Goal: Task Accomplishment & Management: Use online tool/utility

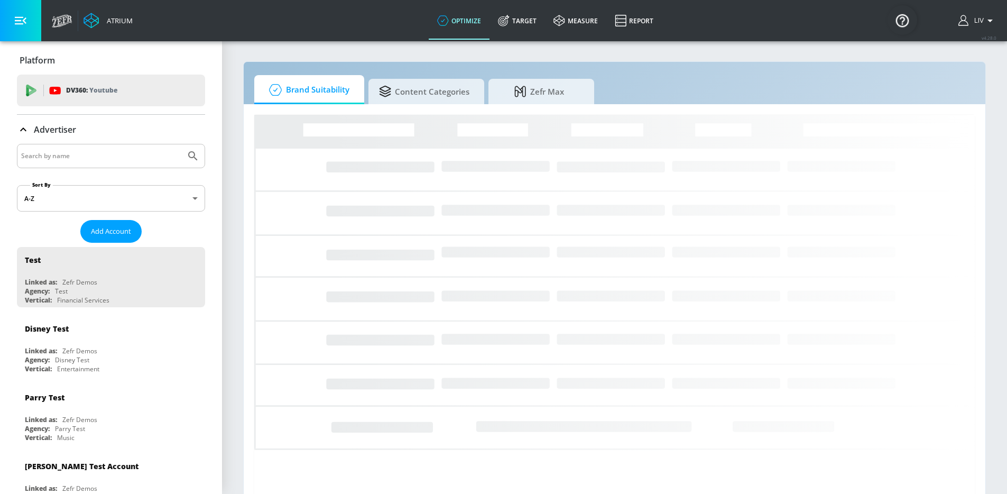
click at [145, 159] on input "Search by name" at bounding box center [101, 156] width 160 height 14
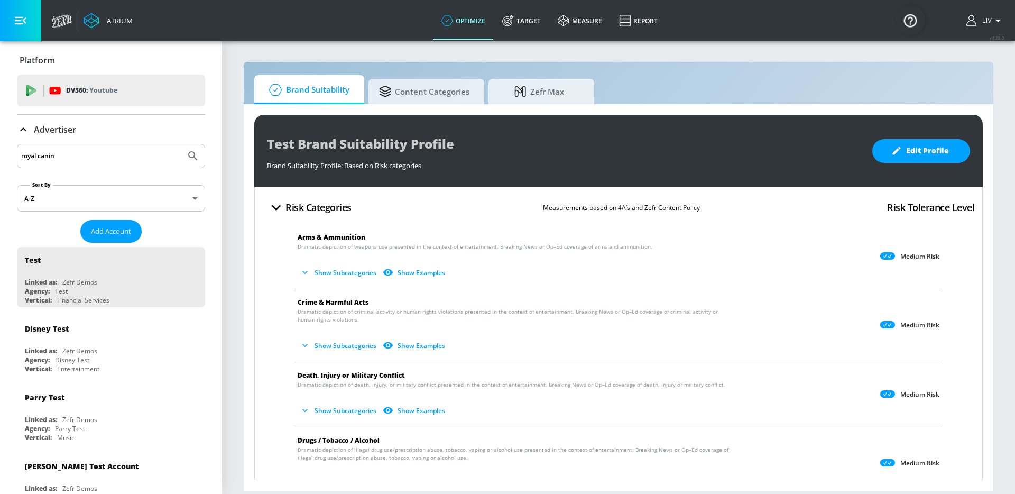
type input "royal canin"
click at [181, 144] on button "Submit Search" at bounding box center [192, 155] width 23 height 23
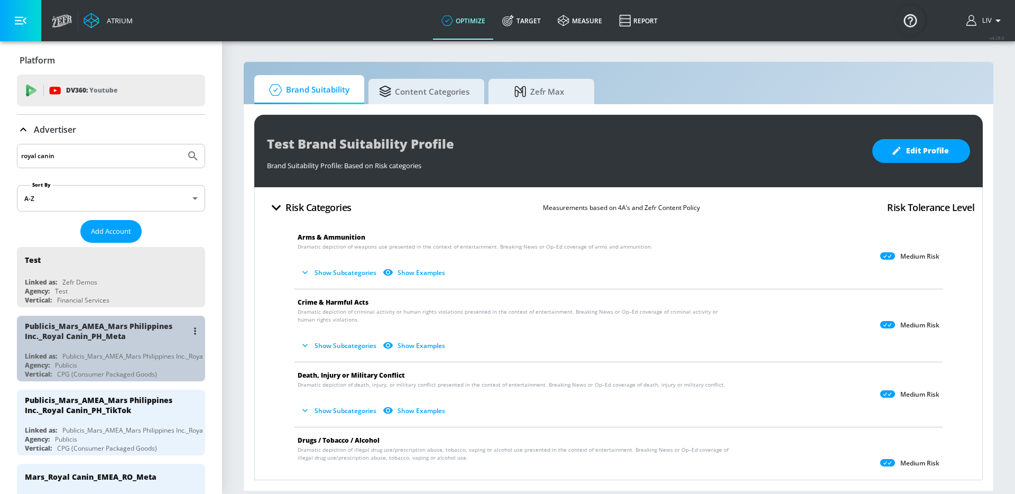
click at [134, 321] on div "Publicis_Mars_AMEA_Mars Philippines Inc._Royal Canin_PH_Meta" at bounding box center [106, 331] width 163 height 20
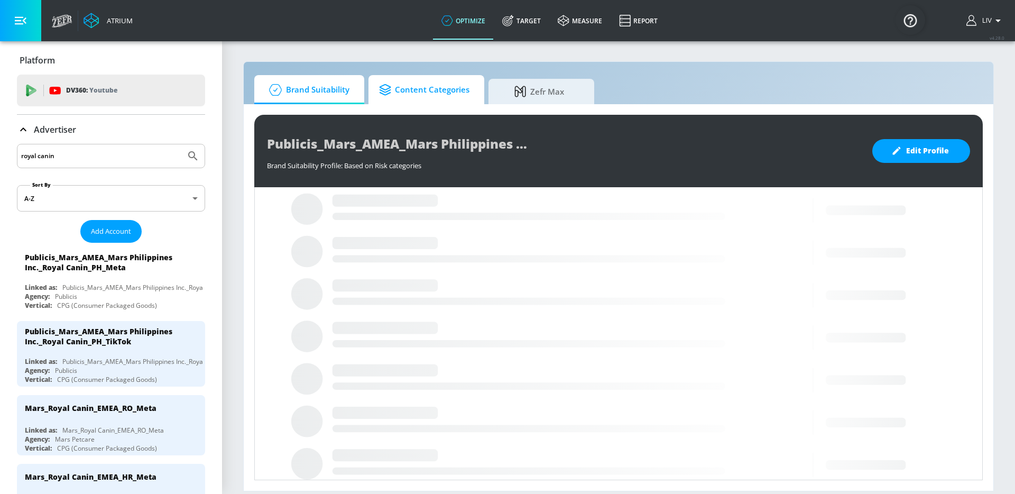
click at [452, 95] on span "Content Categories" at bounding box center [424, 89] width 90 height 25
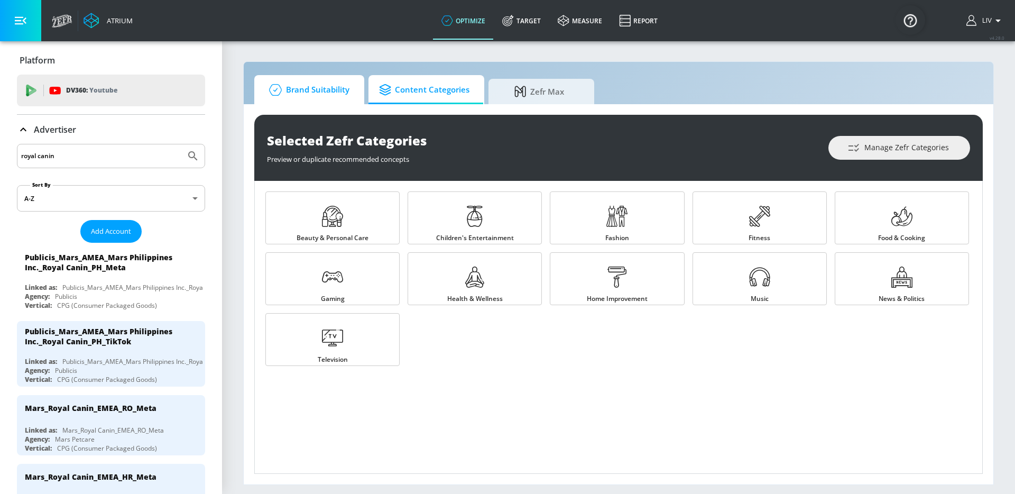
click at [356, 87] on link "Brand Suitability" at bounding box center [309, 89] width 110 height 29
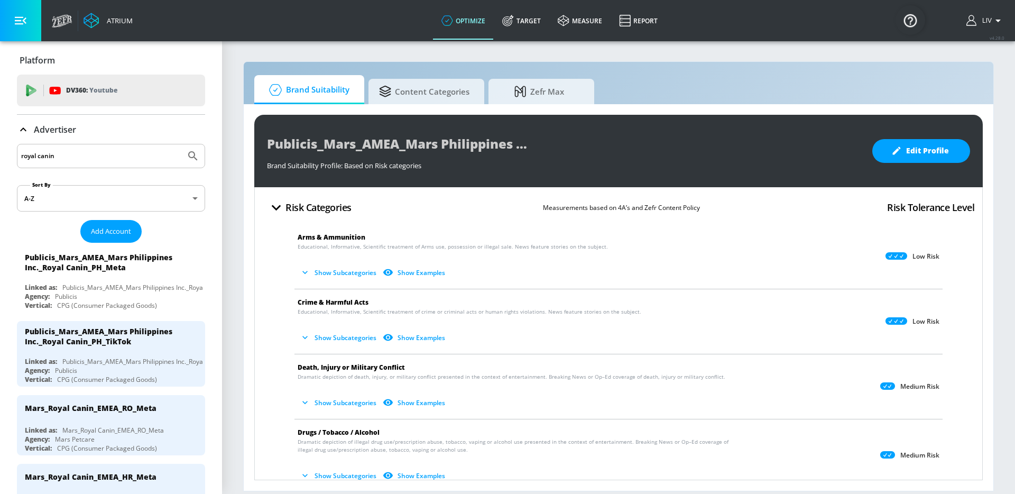
click at [934, 163] on div "Publicis_Mars_AMEA_Mars Philippines Inc._Royal Canin_PH_Meta Brand Suitability …" at bounding box center [618, 151] width 729 height 72
click at [934, 150] on span "Edit Profile" at bounding box center [922, 150] width 56 height 13
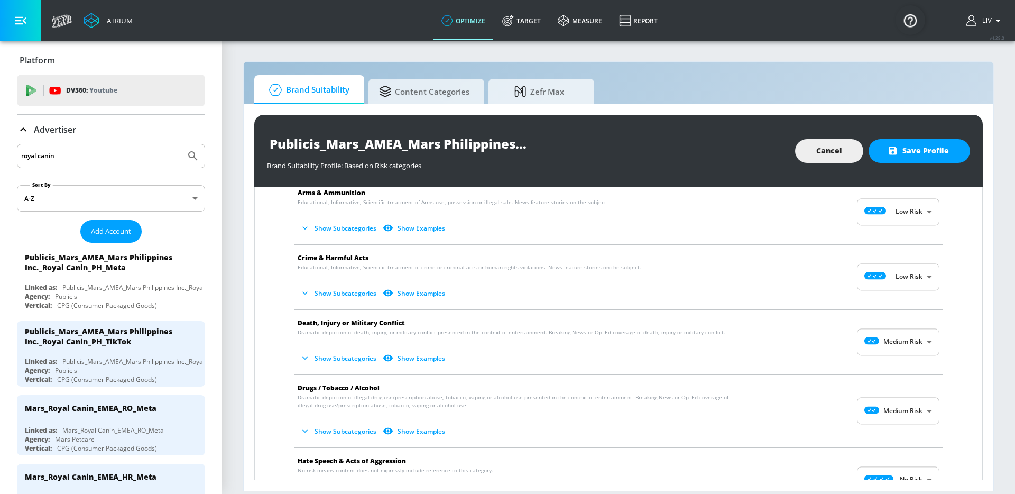
scroll to position [42, 0]
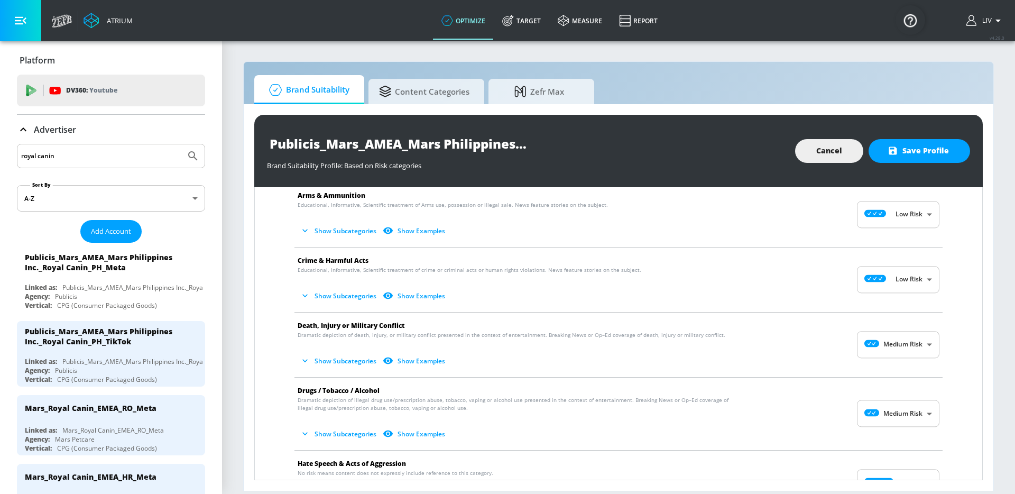
click at [325, 360] on button "Show Subcategories" at bounding box center [339, 360] width 83 height 17
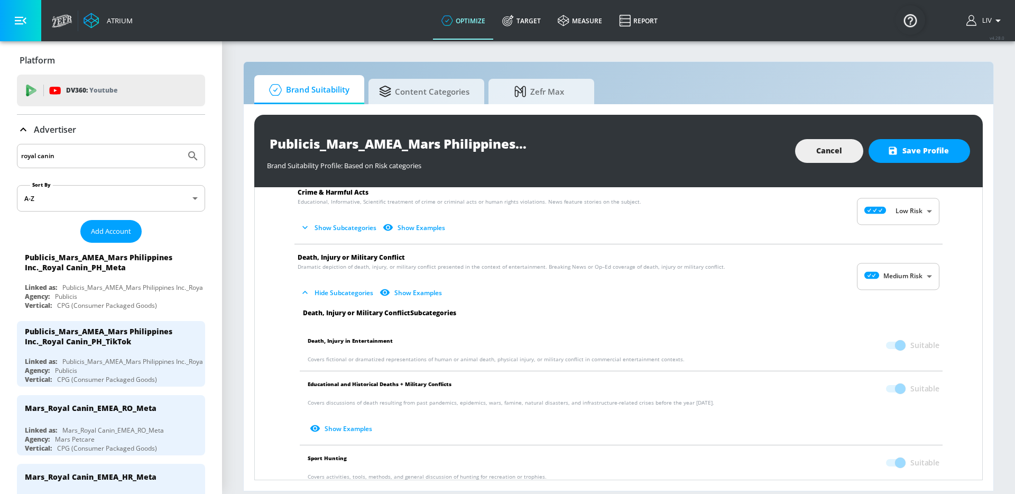
scroll to position [116, 0]
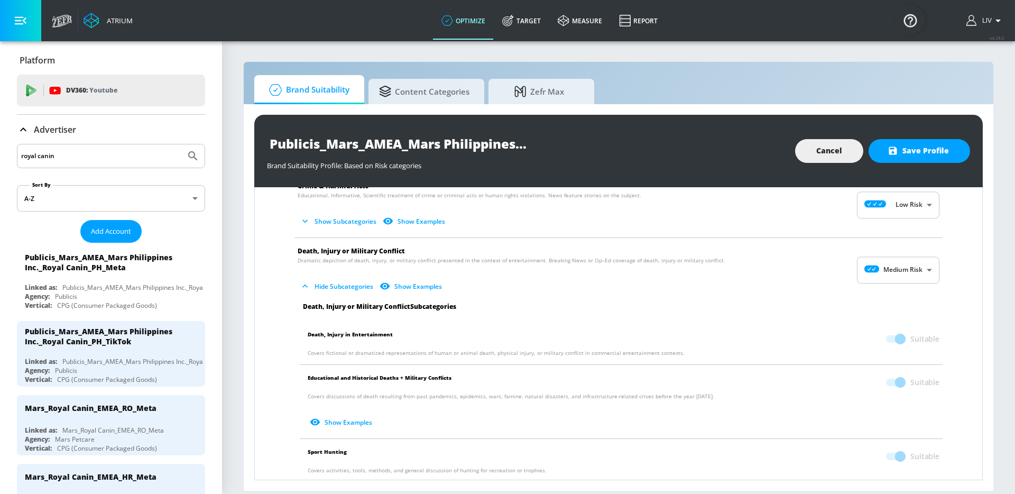
click at [919, 268] on body "Atrium optimize Target measure Report optimize Target measure Report v 4.28.0 L…" at bounding box center [507, 247] width 1015 height 494
click at [906, 305] on li "Low Risk" at bounding box center [890, 313] width 82 height 17
click at [894, 280] on body "Atrium optimize Target measure Report optimize Target measure Report v 4.28.0 L…" at bounding box center [507, 247] width 1015 height 494
click at [893, 296] on div "No Risk" at bounding box center [891, 296] width 66 height 11
type input "MINIMAL"
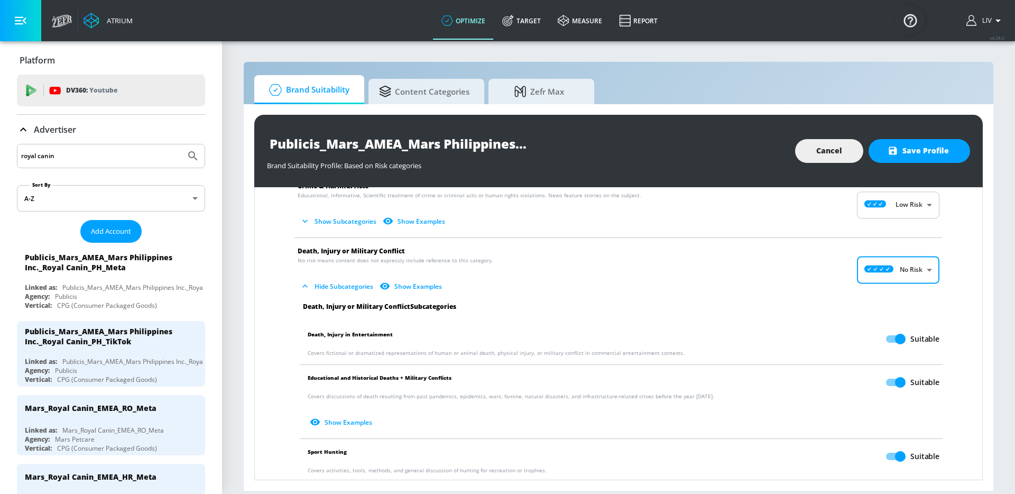
scroll to position [136, 0]
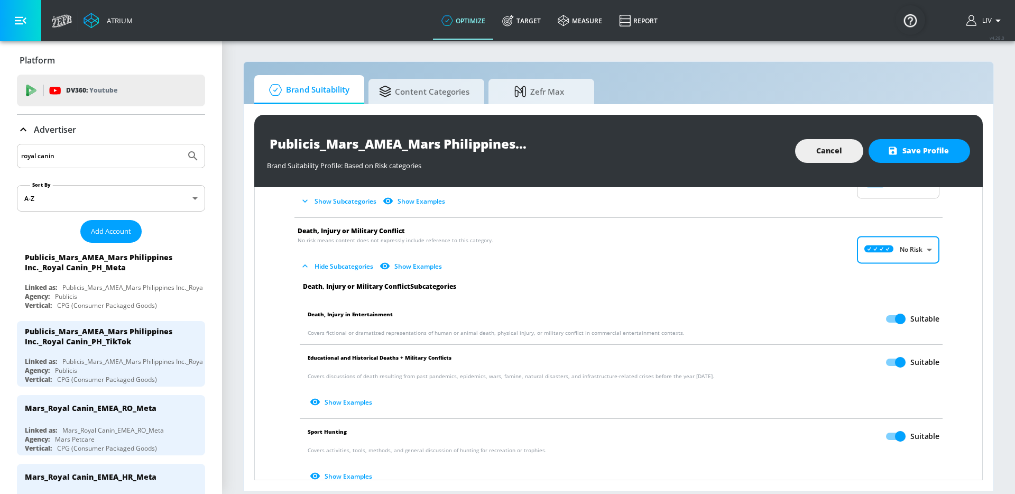
click at [889, 432] on input "Suitable" at bounding box center [900, 436] width 60 height 20
click at [933, 145] on span "Save Profile" at bounding box center [919, 150] width 59 height 13
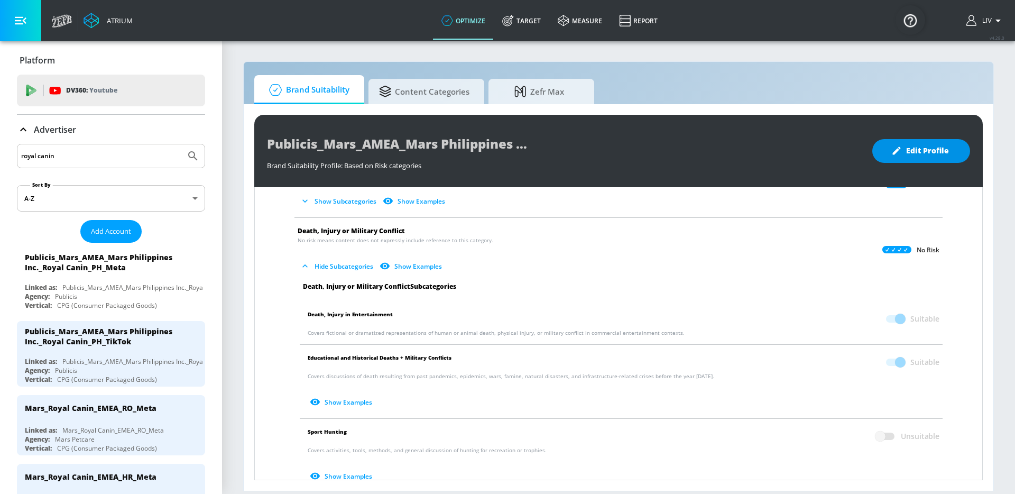
click at [926, 140] on button "Edit Profile" at bounding box center [921, 151] width 98 height 24
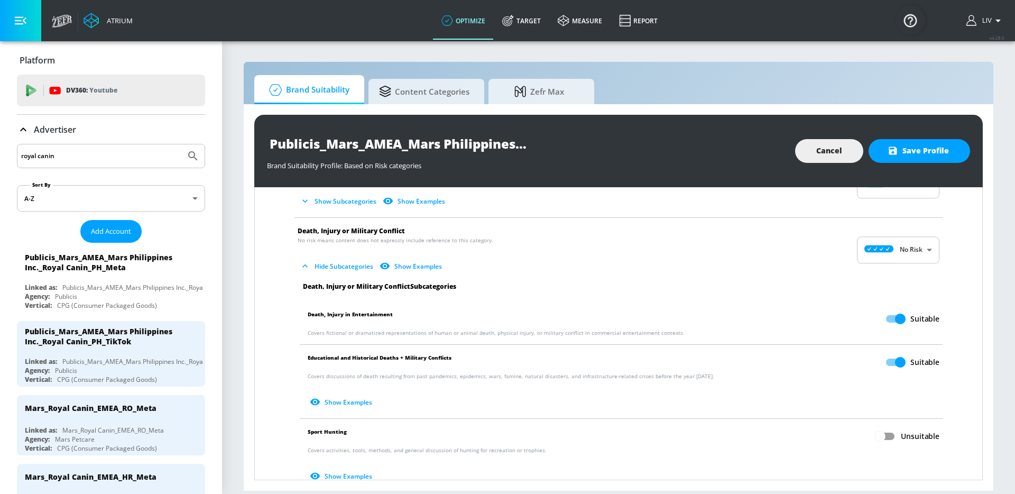
click at [903, 257] on body "Atrium optimize Target measure Report optimize Target measure Report v 4.28.0 L…" at bounding box center [507, 247] width 1015 height 494
click at [903, 297] on p "Low Risk" at bounding box center [909, 294] width 27 height 10
checkbox input "true"
type input "LOW"
click at [880, 442] on span at bounding box center [895, 436] width 31 height 20
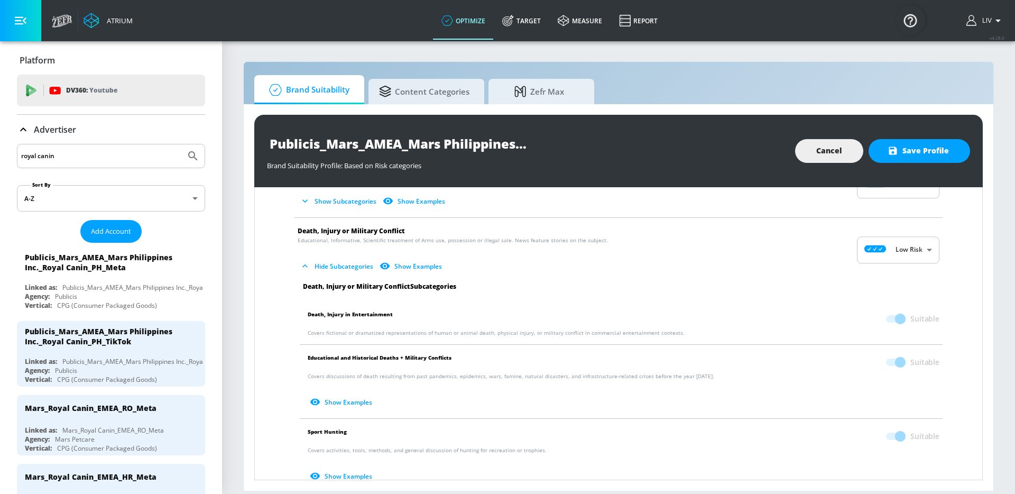
click at [886, 438] on span at bounding box center [895, 436] width 18 height 7
click at [840, 152] on span "Cancel" at bounding box center [829, 150] width 26 height 13
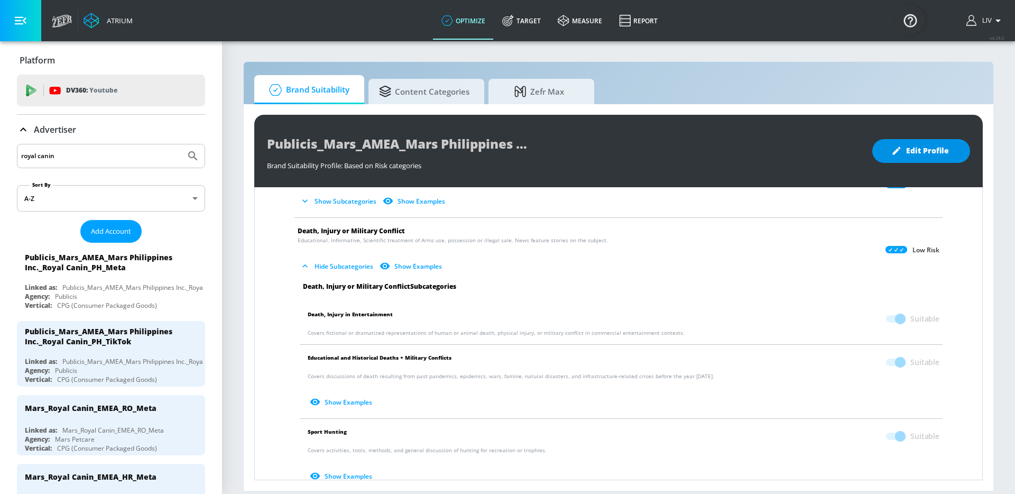
checkbox input "false"
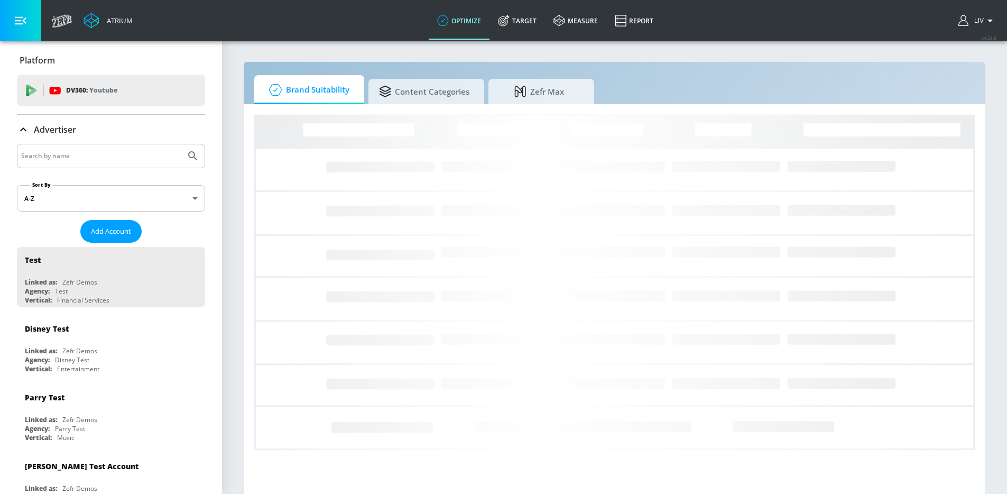
click at [78, 157] on input "Search by name" at bounding box center [101, 156] width 160 height 14
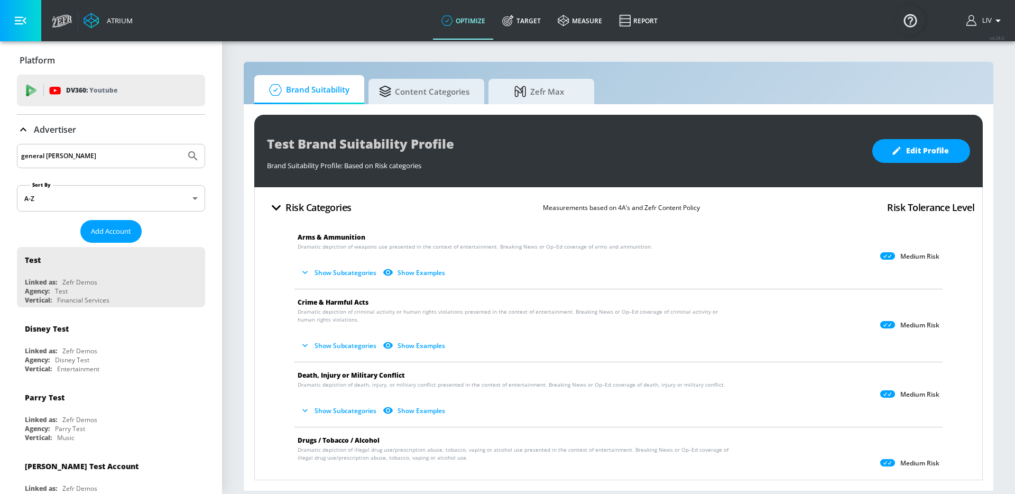
type input "general mills"
click at [181, 144] on button "Submit Search" at bounding box center [192, 155] width 23 height 23
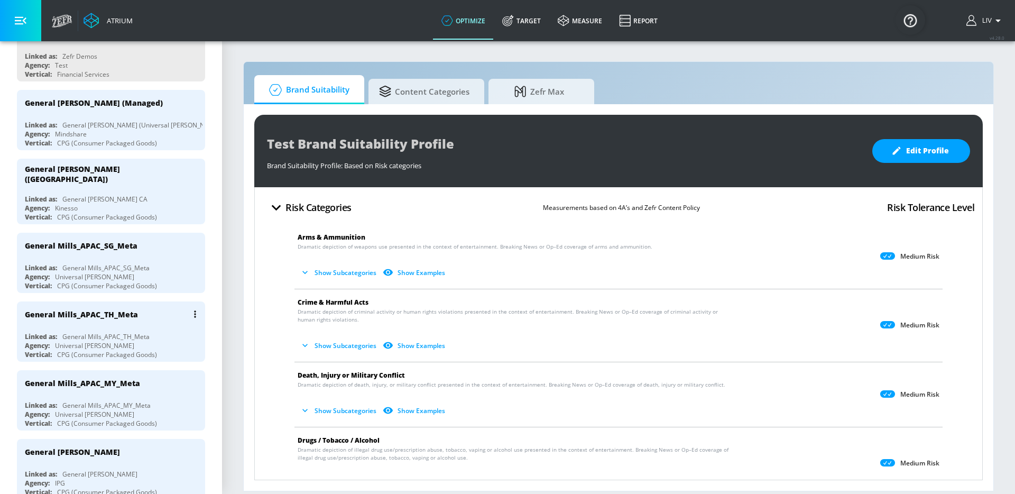
scroll to position [333, 0]
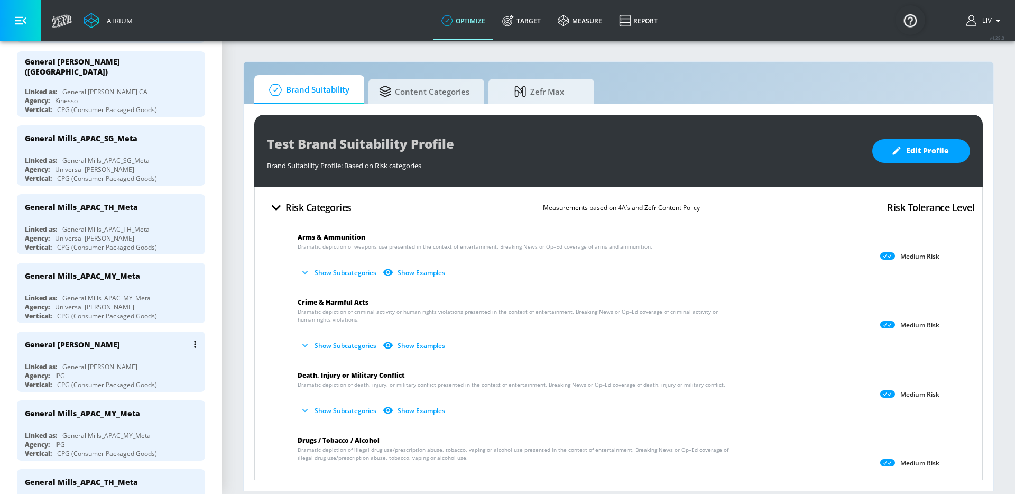
click at [140, 345] on div "General [PERSON_NAME]" at bounding box center [114, 344] width 178 height 25
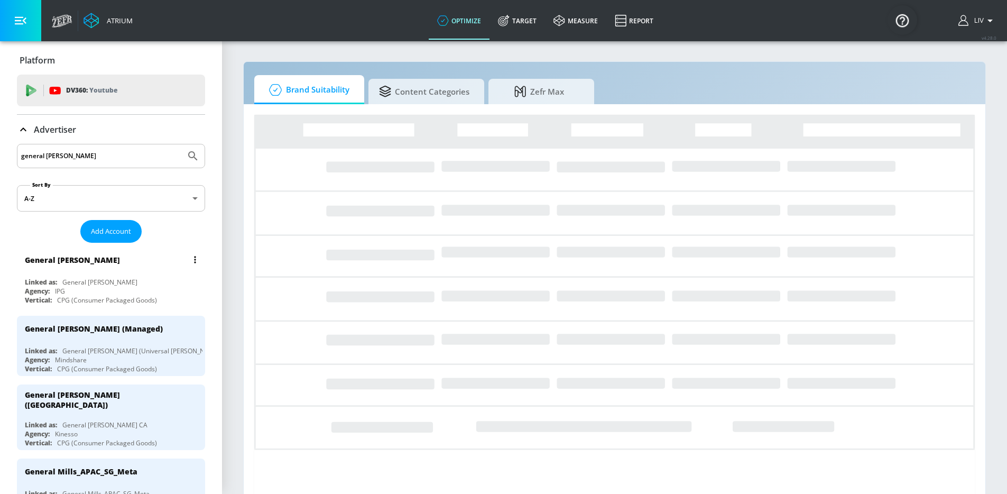
click at [189, 261] on button "list of Advertiser" at bounding box center [195, 259] width 15 height 15
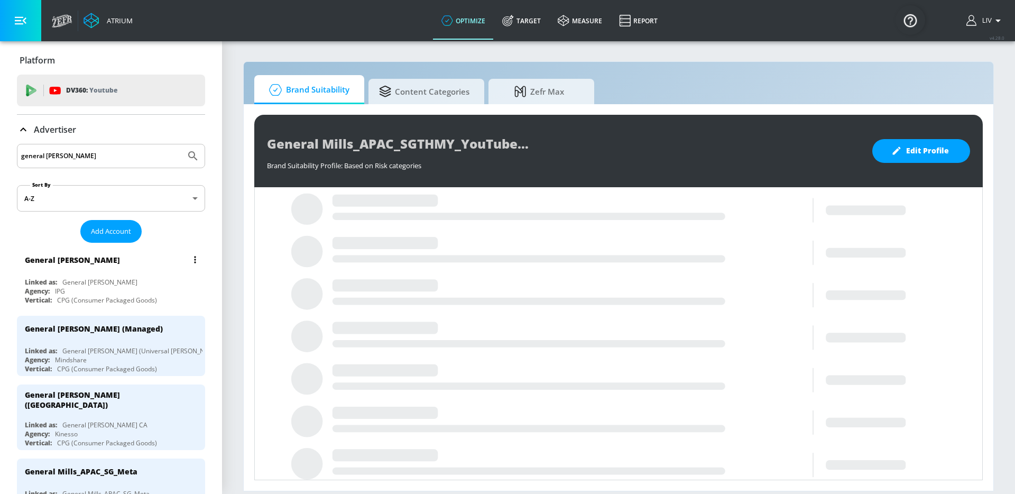
click at [194, 262] on icon "list of Advertiser" at bounding box center [195, 259] width 2 height 7
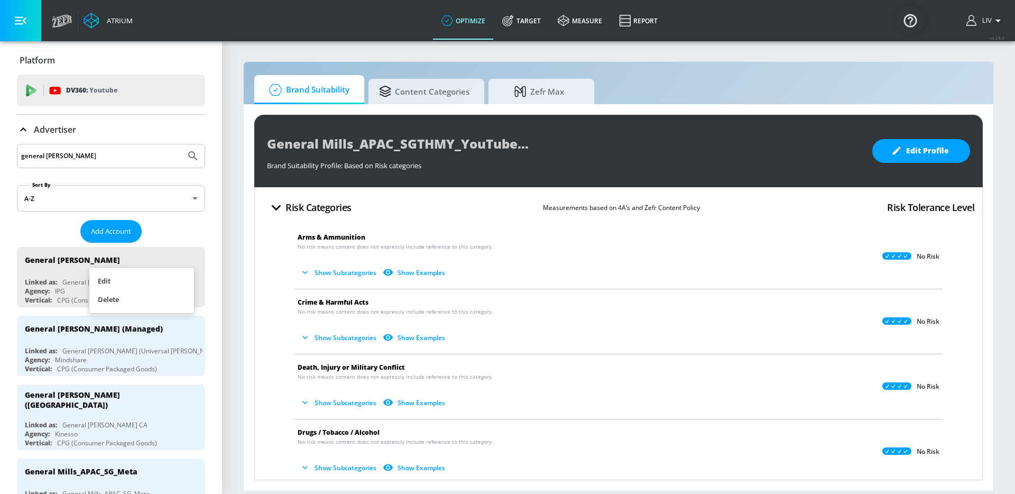
click at [171, 278] on li "Edit" at bounding box center [141, 281] width 105 height 19
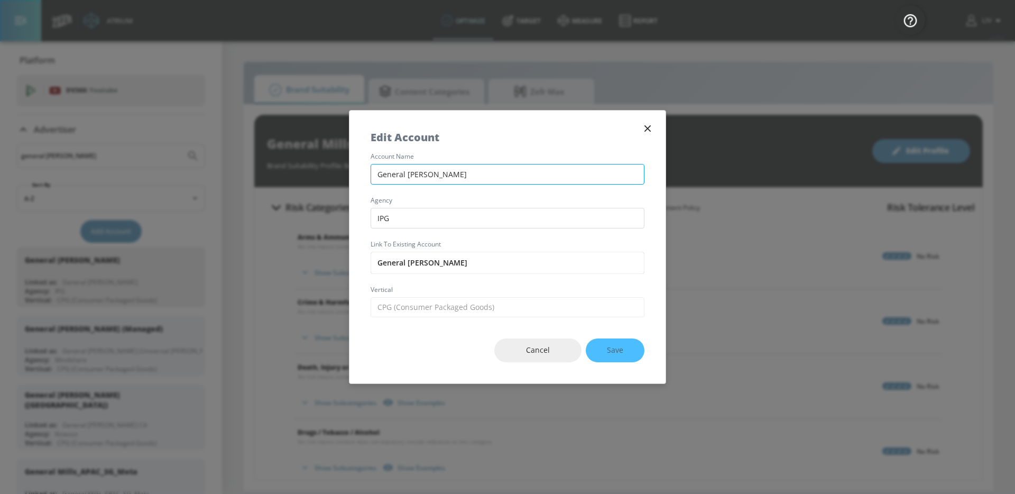
click at [422, 174] on input "General [PERSON_NAME]" at bounding box center [508, 174] width 274 height 21
click at [647, 124] on icon "button" at bounding box center [648, 129] width 12 height 12
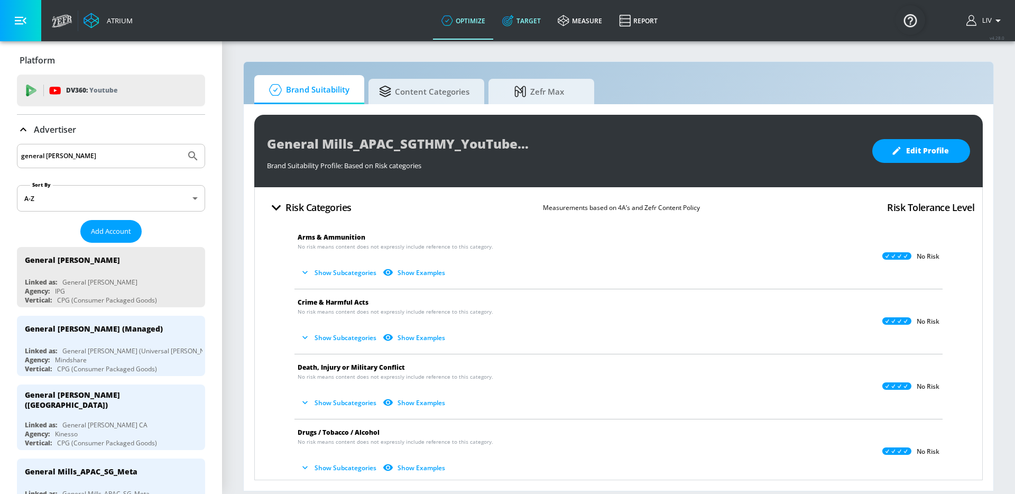
click at [519, 32] on link "Target" at bounding box center [522, 21] width 56 height 38
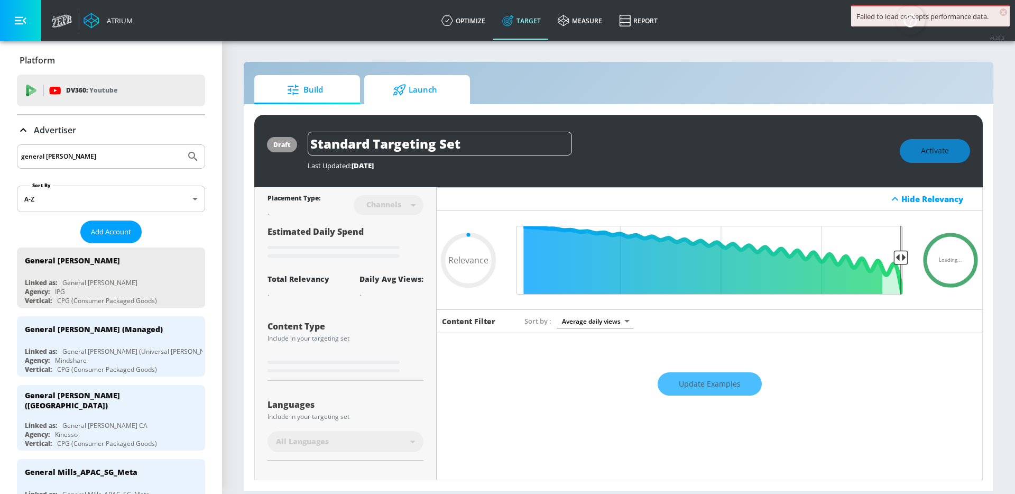
type input "0.05"
click at [395, 95] on icon at bounding box center [399, 90] width 13 height 12
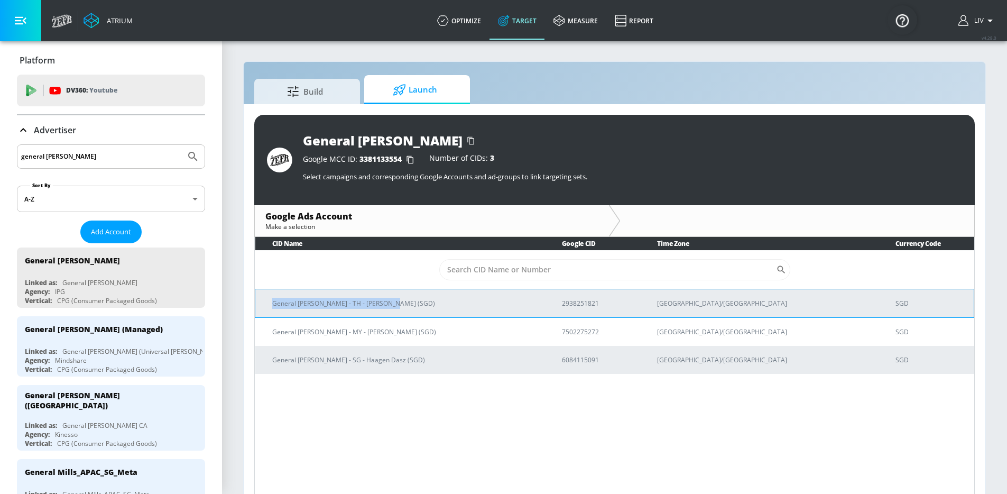
drag, startPoint x: 264, startPoint y: 303, endPoint x: 400, endPoint y: 305, distance: 135.9
click at [400, 305] on td "General Mills - TH - Haagen Dasz (SGD)" at bounding box center [400, 303] width 290 height 29
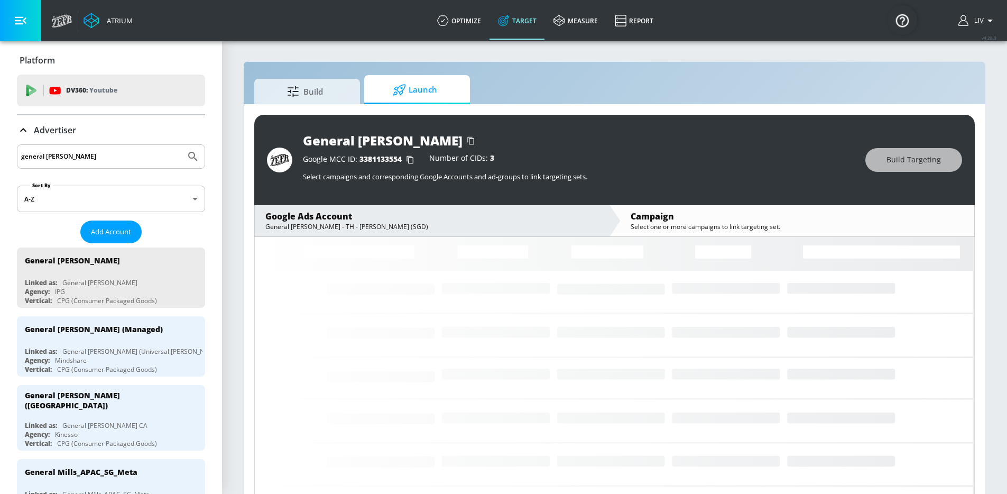
click at [447, 223] on div "General Mills - TH - Haagen Dasz (SGD)" at bounding box center [431, 226] width 333 height 9
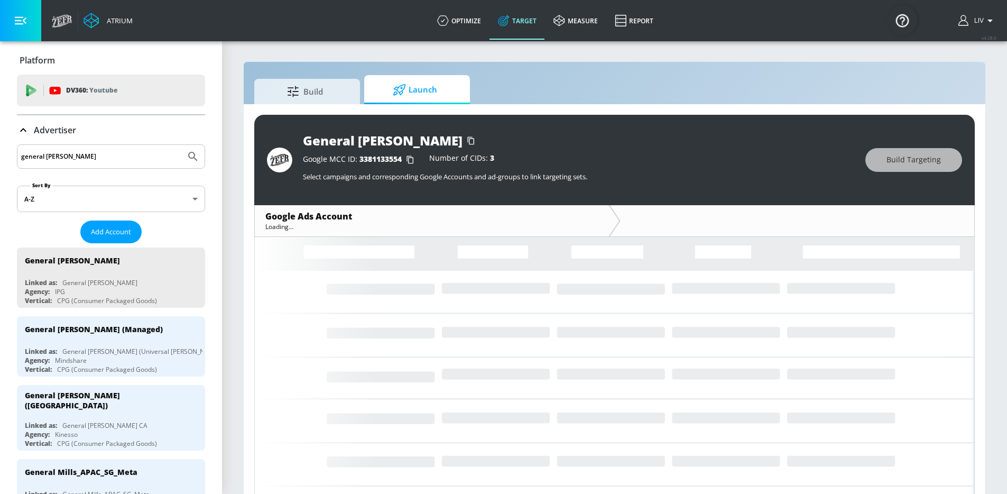
click at [242, 260] on section "Build Launch General Mills_APAC_SGTHMY_YouTube Google MCC ID: 3381133554 Number…" at bounding box center [614, 274] width 785 height 469
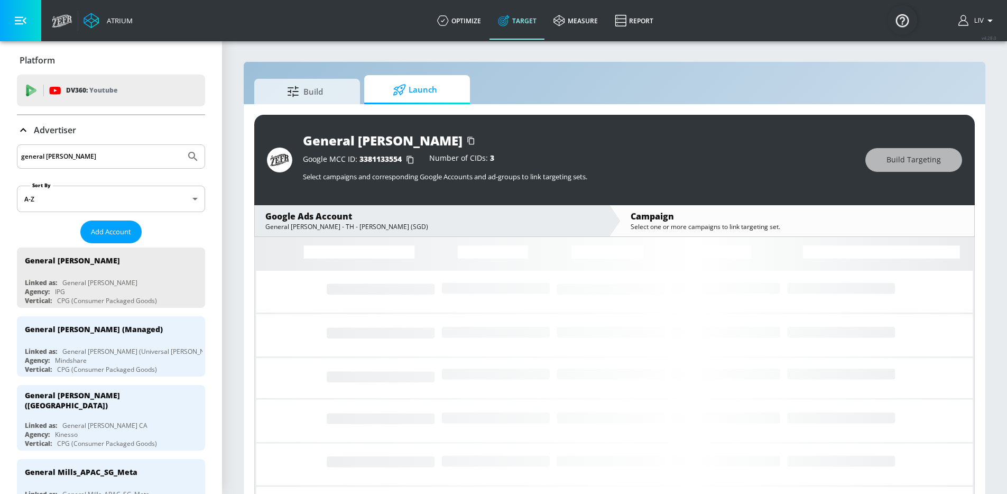
click at [301, 222] on div "General Mills - TH - Haagen Dasz (SGD)" at bounding box center [431, 226] width 333 height 9
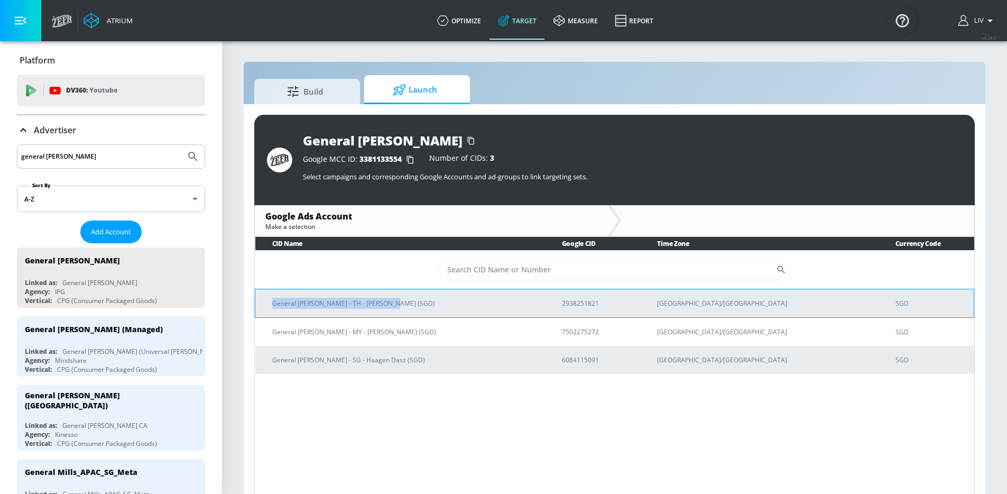
copy p "General Mills - TH - Haagen Dasz (SGD)"
drag, startPoint x: 273, startPoint y: 303, endPoint x: 403, endPoint y: 309, distance: 130.2
click at [403, 309] on td "General Mills - TH - Haagen Dasz (SGD)" at bounding box center [400, 303] width 290 height 29
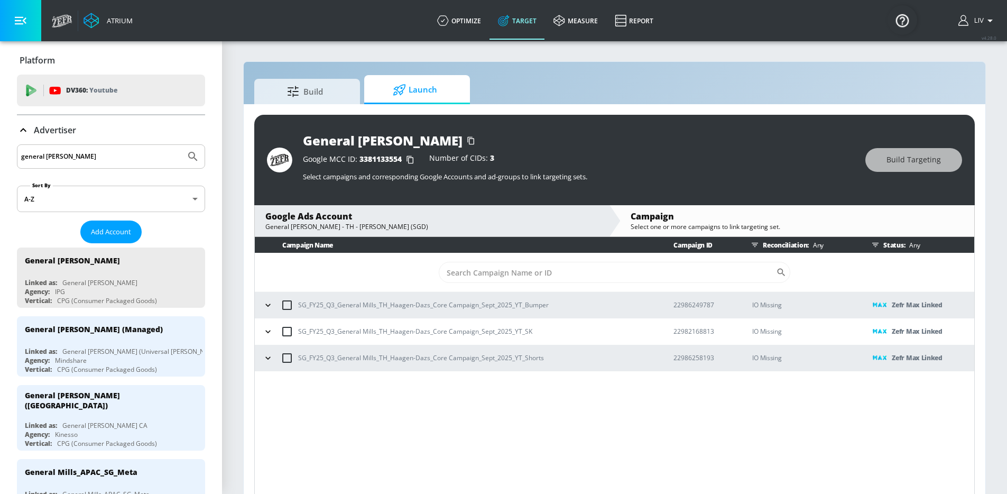
click at [415, 224] on div "General Mills - TH - Haagen Dasz (SGD)" at bounding box center [431, 226] width 333 height 9
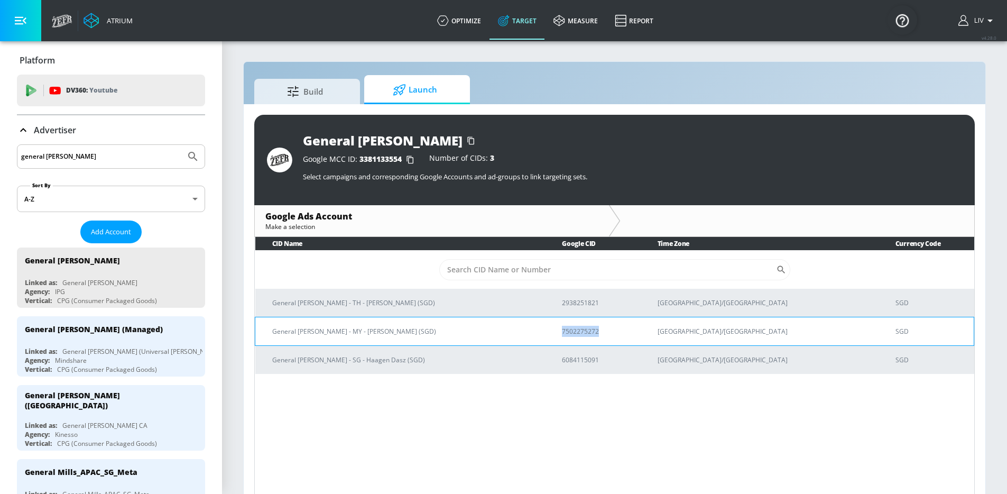
copy p "7502275272"
copy p "General Mills - MY - Haagen Dasz (SGD)"
drag, startPoint x: 402, startPoint y: 333, endPoint x: 273, endPoint y: 332, distance: 128.5
click at [273, 332] on p "General Mills - MY - Haagen Dasz (SGD)" at bounding box center [404, 331] width 264 height 11
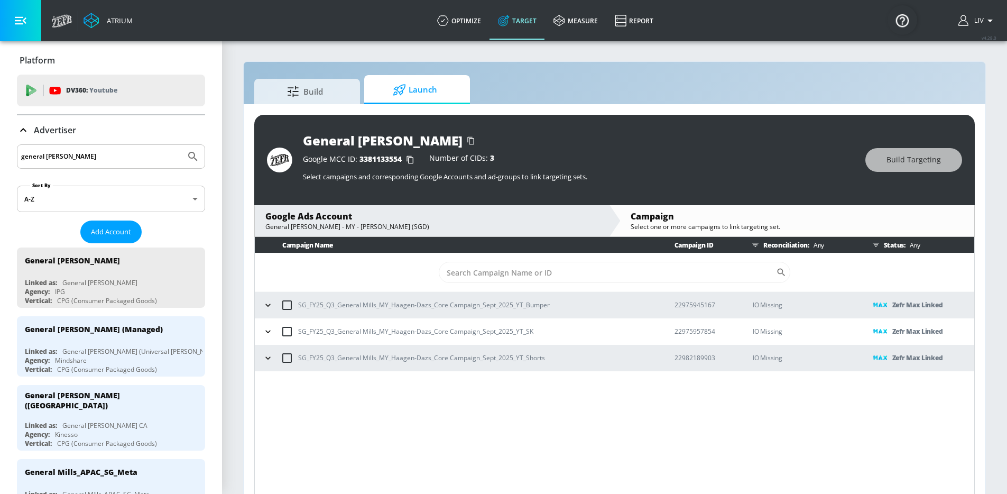
click at [324, 217] on div "Google Ads Account" at bounding box center [431, 216] width 333 height 12
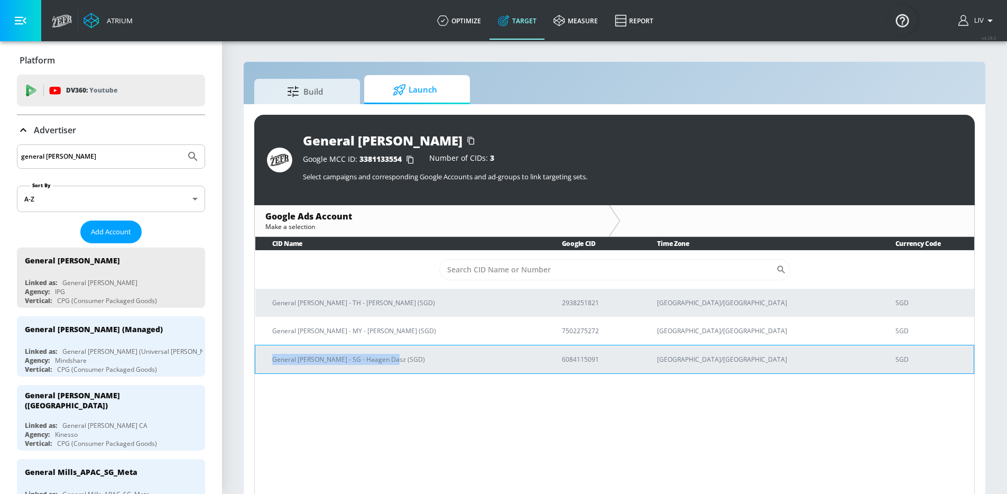
copy p "General Mills - SG - Haagen Dasz (SGD)"
drag, startPoint x: 272, startPoint y: 358, endPoint x: 614, endPoint y: 222, distance: 369.0
click at [422, 361] on p "General Mills - SG - Haagen Dasz (SGD)" at bounding box center [404, 359] width 264 height 11
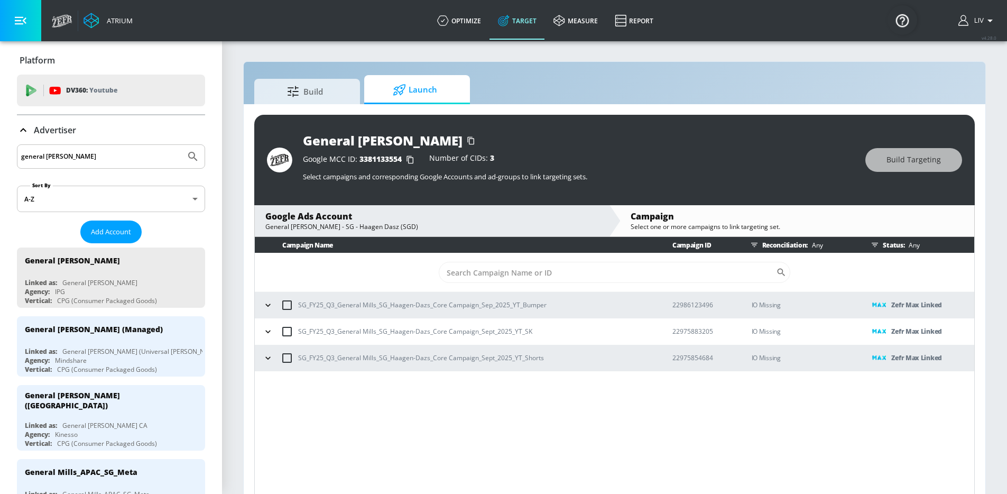
click at [118, 163] on input "general mills" at bounding box center [101, 157] width 160 height 14
click at [118, 157] on input "general mills" at bounding box center [101, 157] width 160 height 14
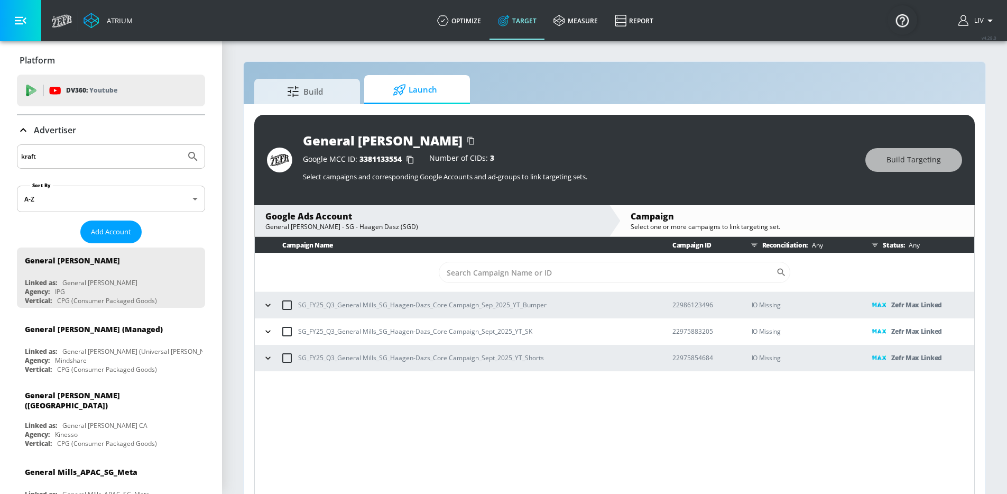
type input "kraft"
click at [181, 145] on button "Submit Search" at bounding box center [192, 156] width 23 height 23
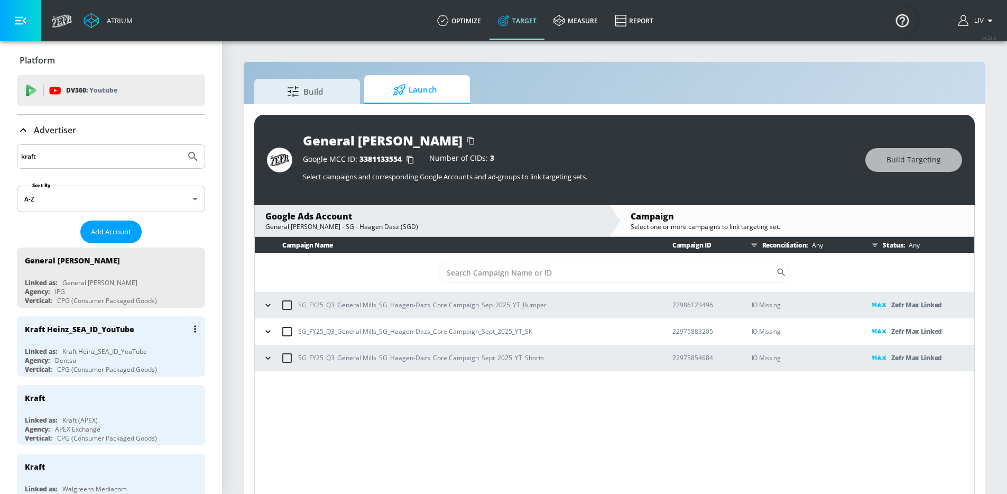
click at [130, 342] on div "Kraft Heinz_SEA_ID_YouTube Linked as: Kraft Heinz_SEA_ID_YouTube Agency: Dentsu…" at bounding box center [111, 346] width 188 height 60
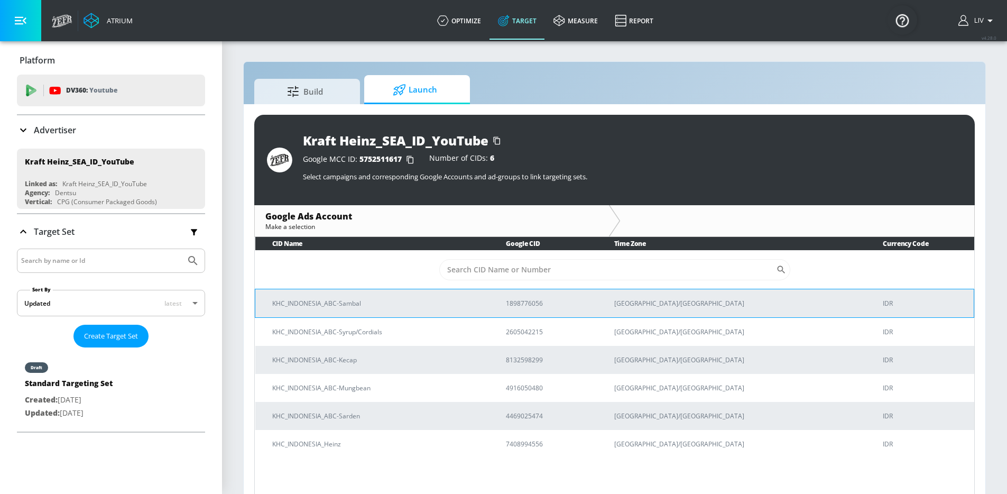
click at [376, 301] on p "KHC_INDONESIA_ABC-Sambal" at bounding box center [376, 303] width 208 height 11
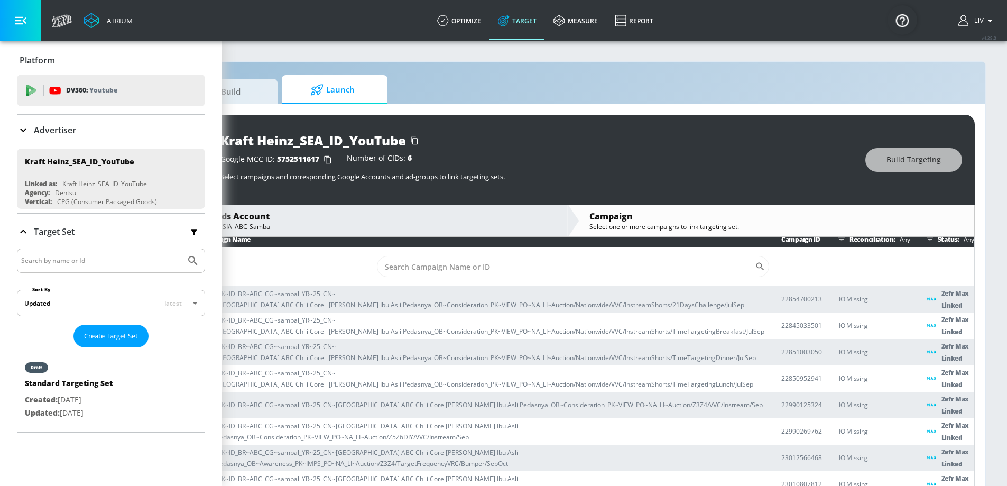
scroll to position [23, 171]
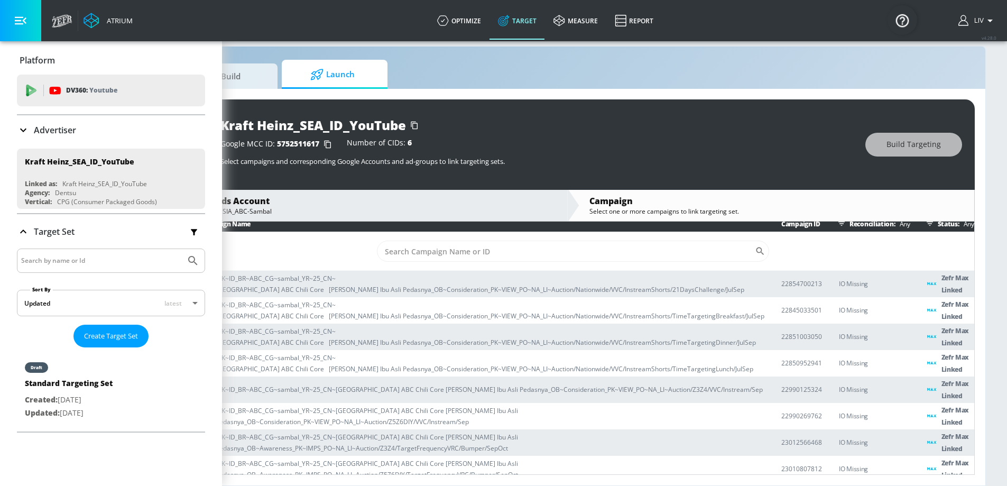
click at [404, 198] on div "Google Ads Account" at bounding box center [370, 201] width 374 height 12
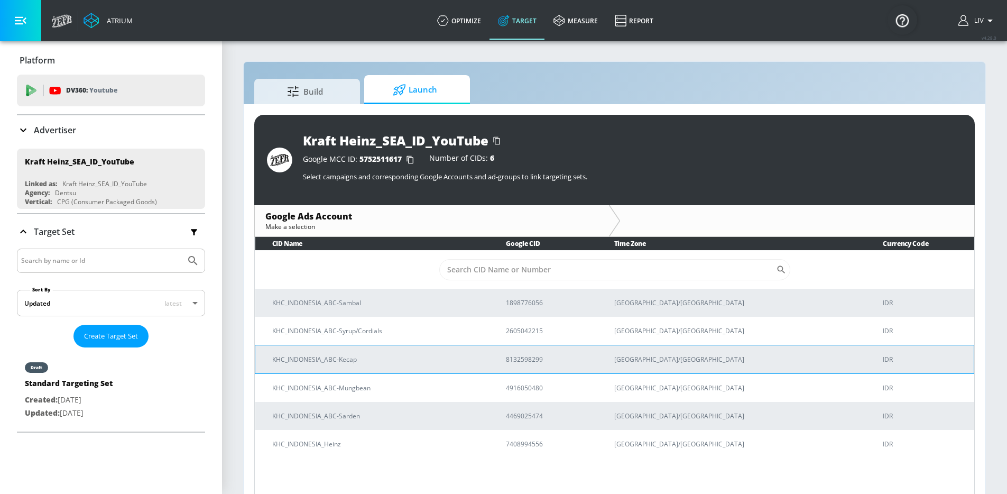
click at [352, 363] on p "KHC_INDONESIA_ABC-Kecap" at bounding box center [376, 359] width 208 height 11
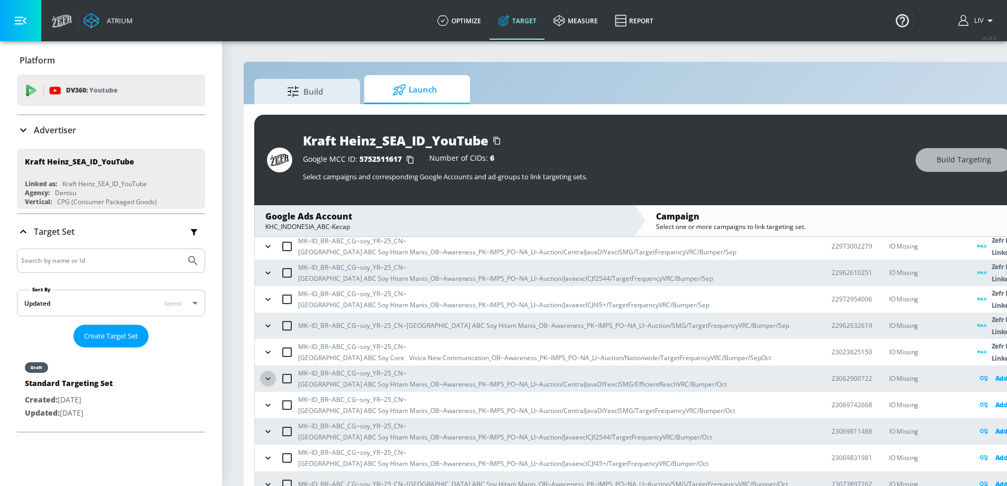
click at [266, 377] on icon "button" at bounding box center [267, 378] width 5 height 3
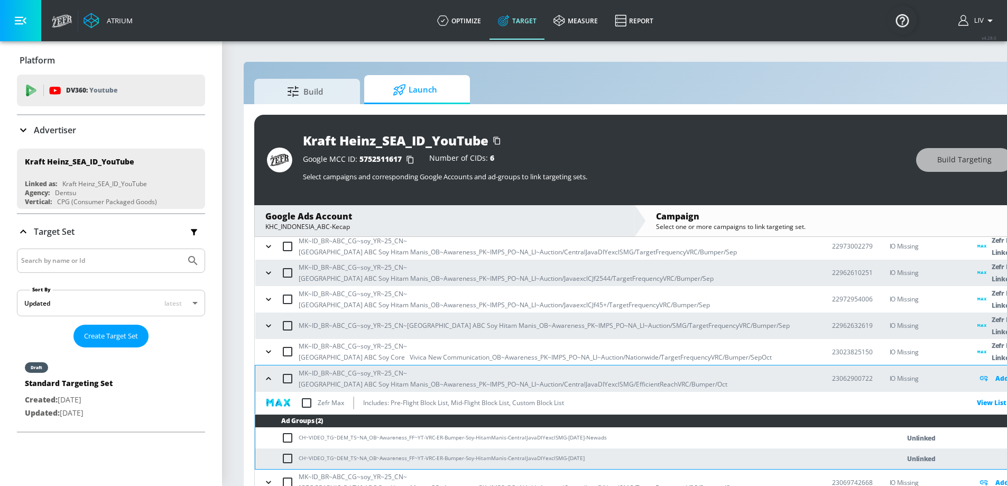
click at [309, 400] on input "checkbox" at bounding box center [307, 403] width 22 height 22
checkbox input "true"
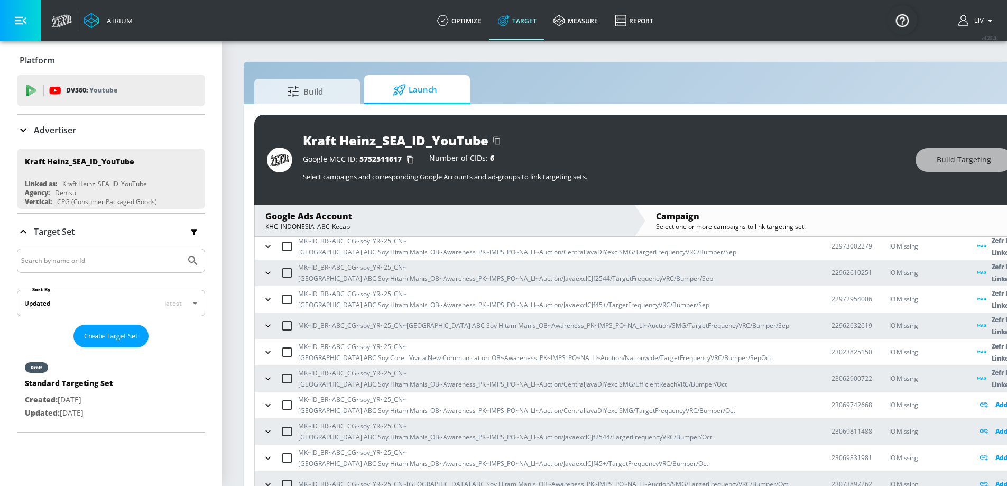
click at [266, 408] on icon "button" at bounding box center [268, 405] width 11 height 11
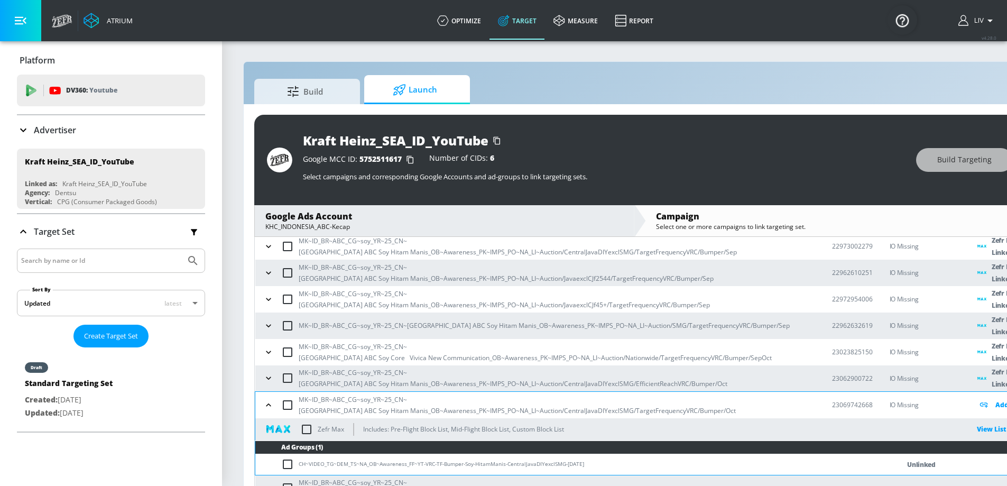
click at [311, 431] on input "checkbox" at bounding box center [307, 429] width 22 height 22
checkbox input "true"
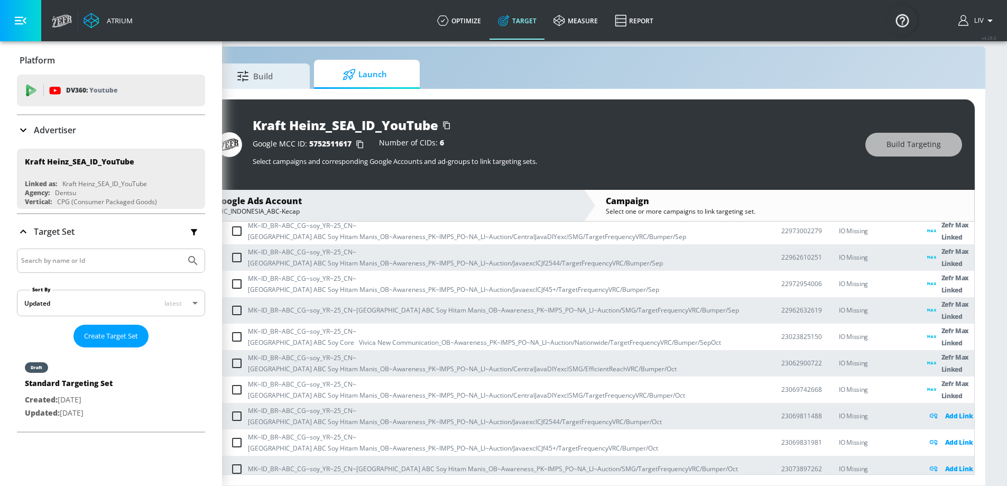
scroll to position [23, 0]
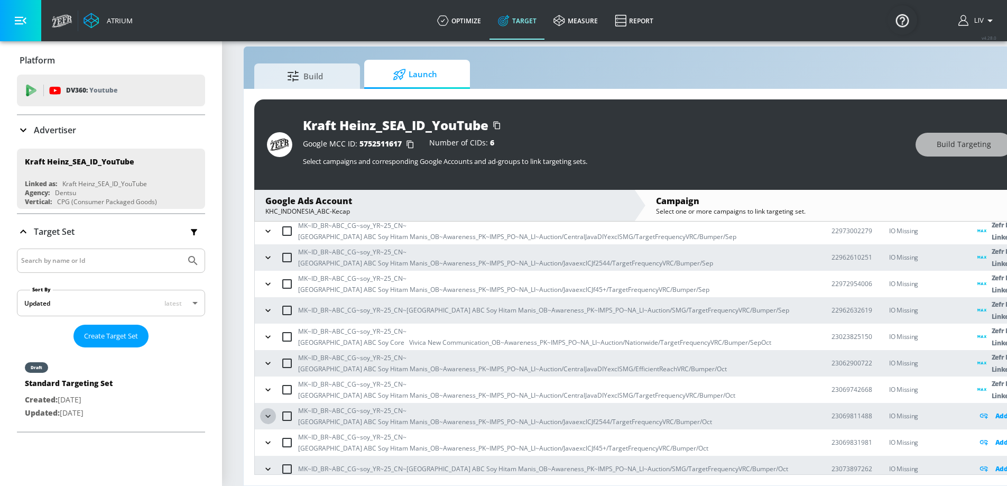
click at [265, 411] on icon "button" at bounding box center [268, 416] width 11 height 11
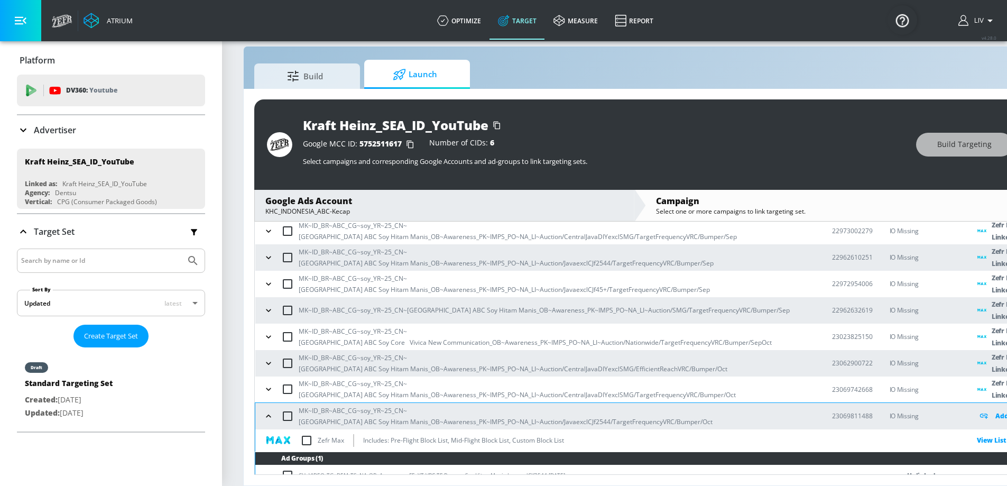
click at [309, 433] on input "checkbox" at bounding box center [307, 440] width 22 height 22
checkbox input "true"
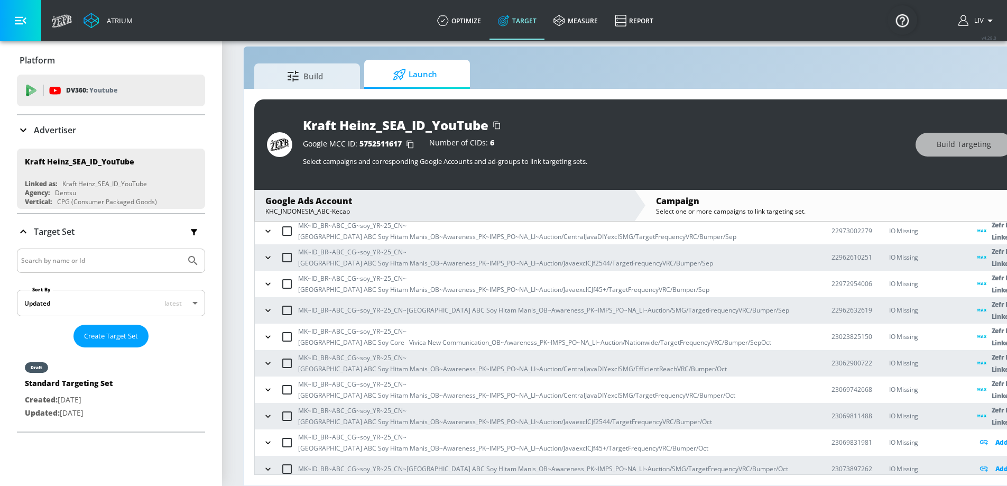
click at [273, 435] on button "button" at bounding box center [268, 443] width 16 height 16
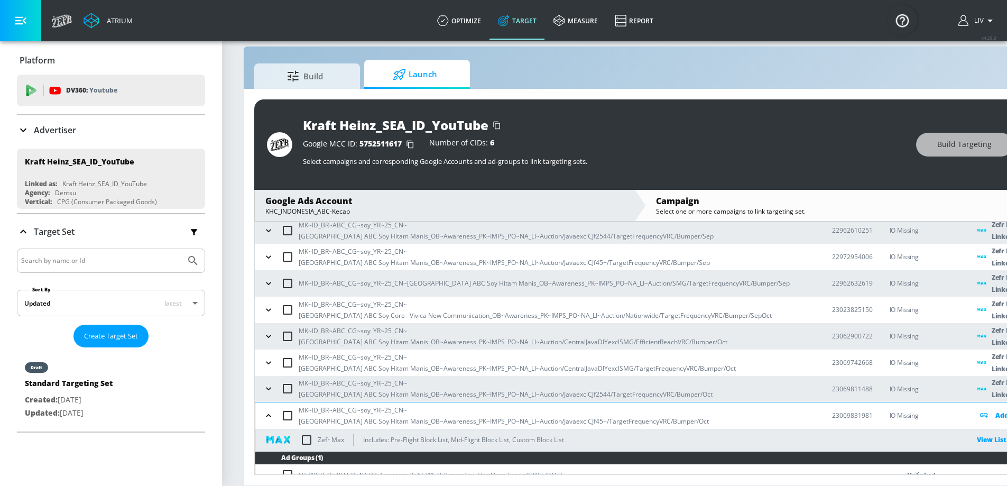
scroll to position [406, 0]
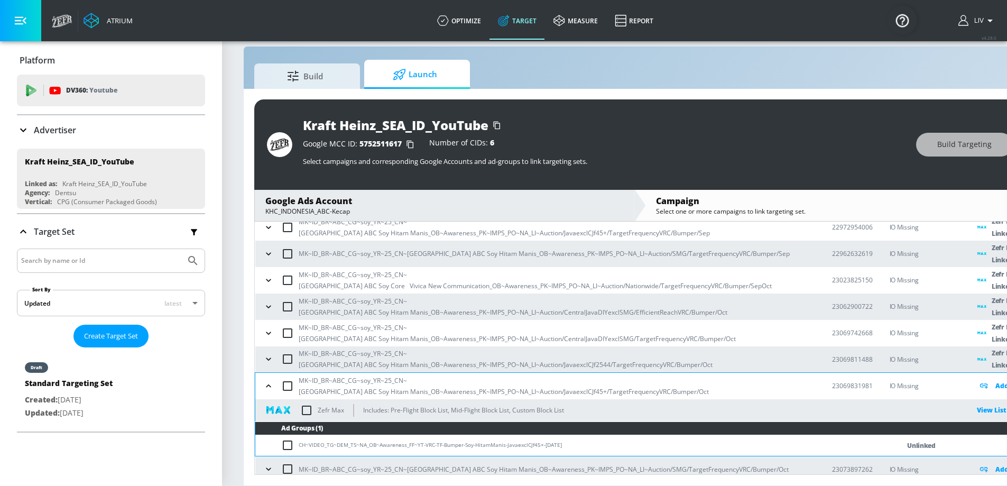
click at [308, 402] on input "checkbox" at bounding box center [307, 410] width 22 height 22
checkbox input "true"
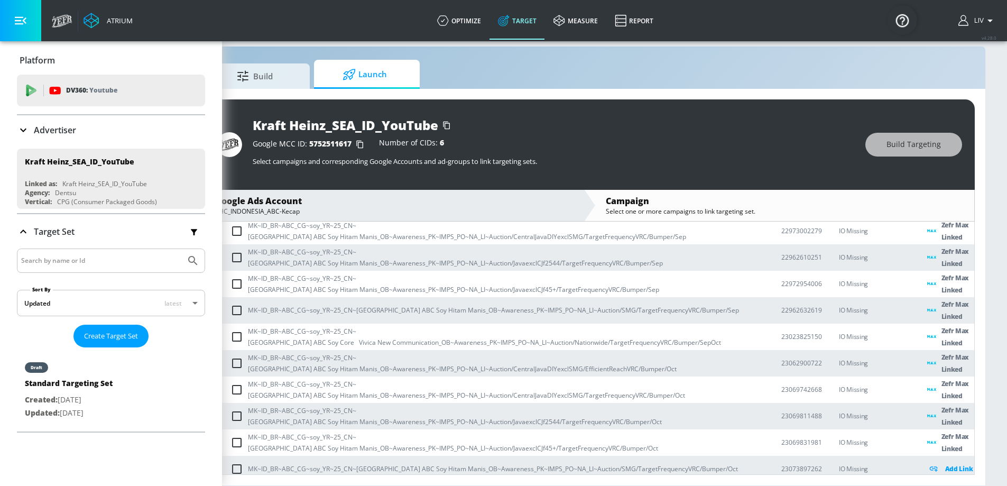
scroll to position [0, 0]
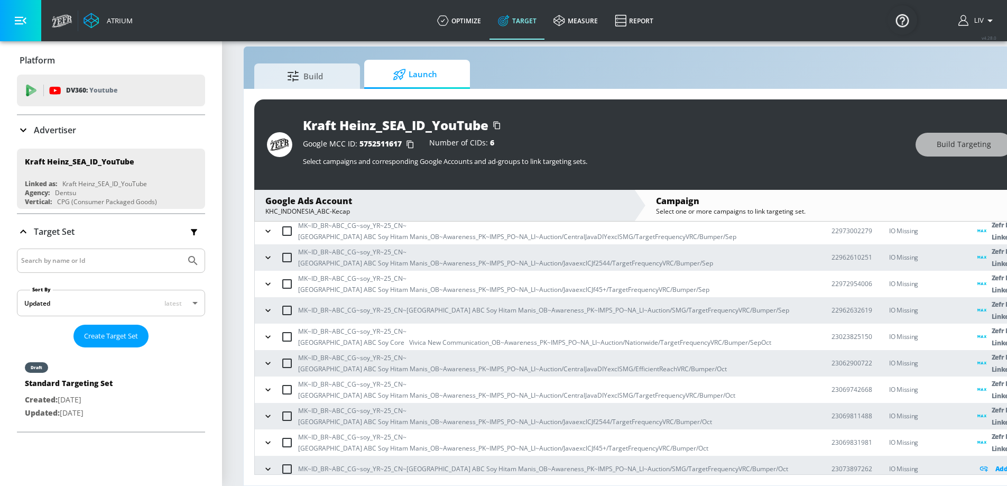
click at [270, 464] on icon "button" at bounding box center [268, 469] width 11 height 11
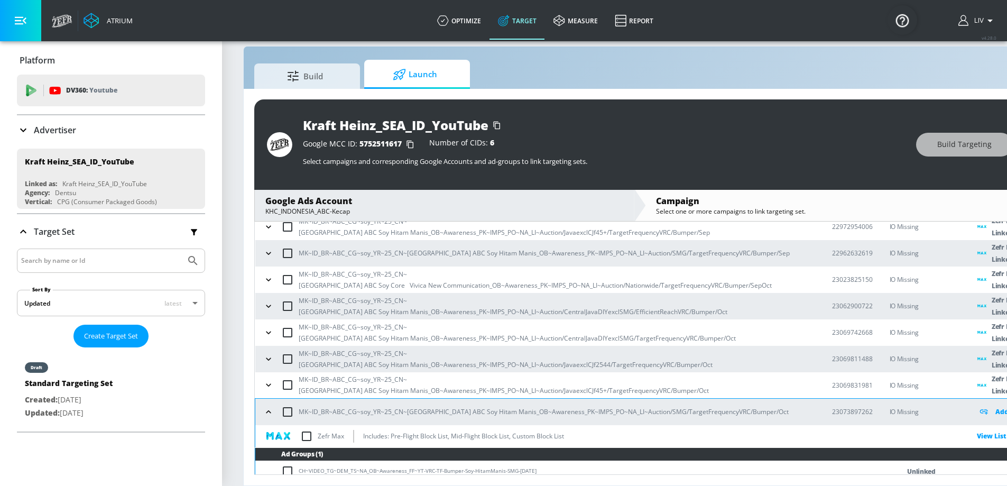
click at [309, 428] on input "checkbox" at bounding box center [307, 436] width 22 height 22
checkbox input "true"
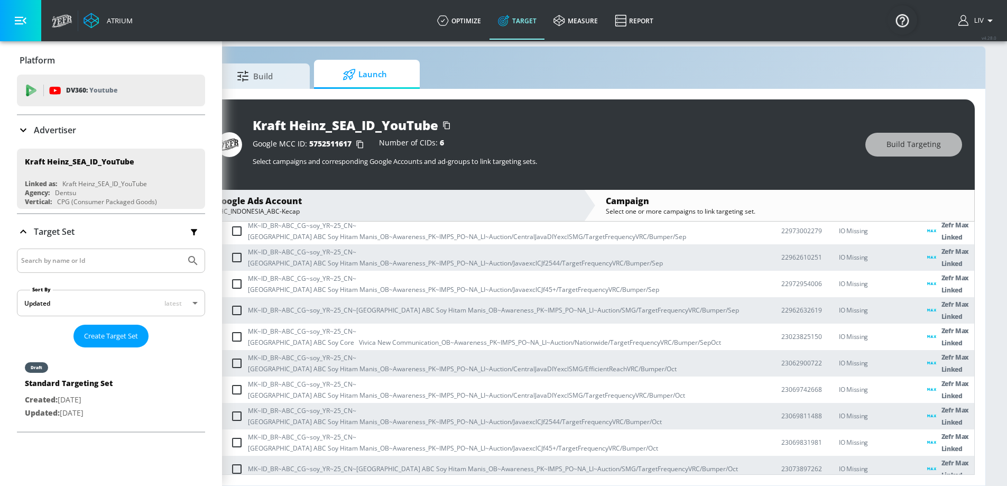
scroll to position [23, 113]
click at [123, 131] on div "Advertiser" at bounding box center [111, 130] width 188 height 13
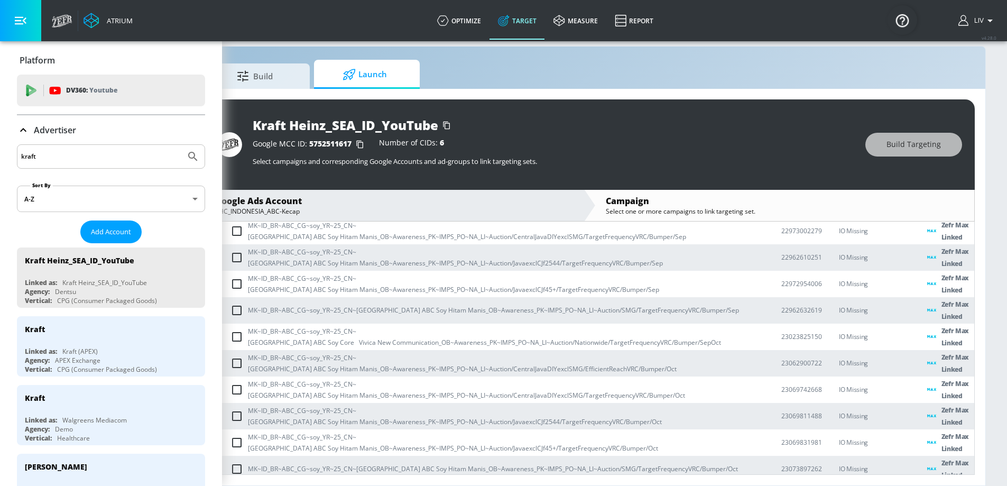
click at [130, 152] on input "kraft" at bounding box center [101, 157] width 160 height 14
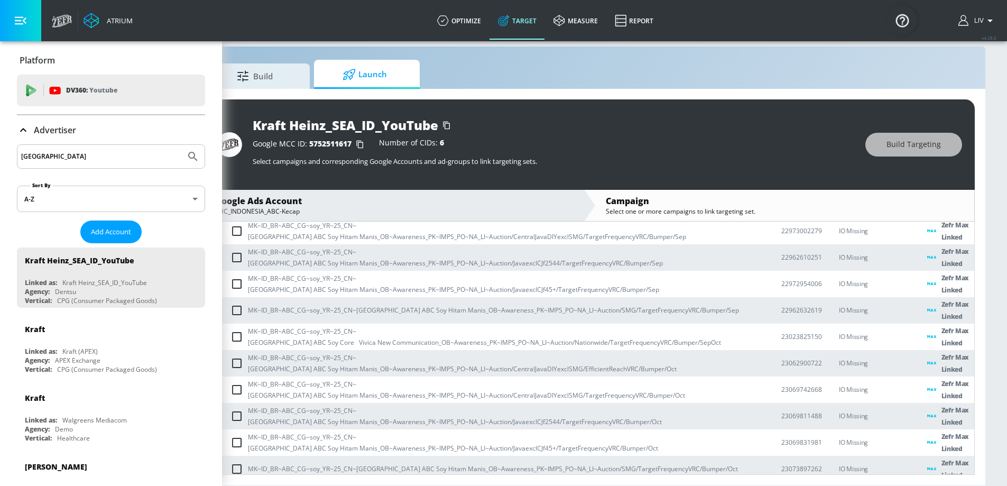
type input "pakistan"
click at [181, 145] on button "Submit Search" at bounding box center [192, 156] width 23 height 23
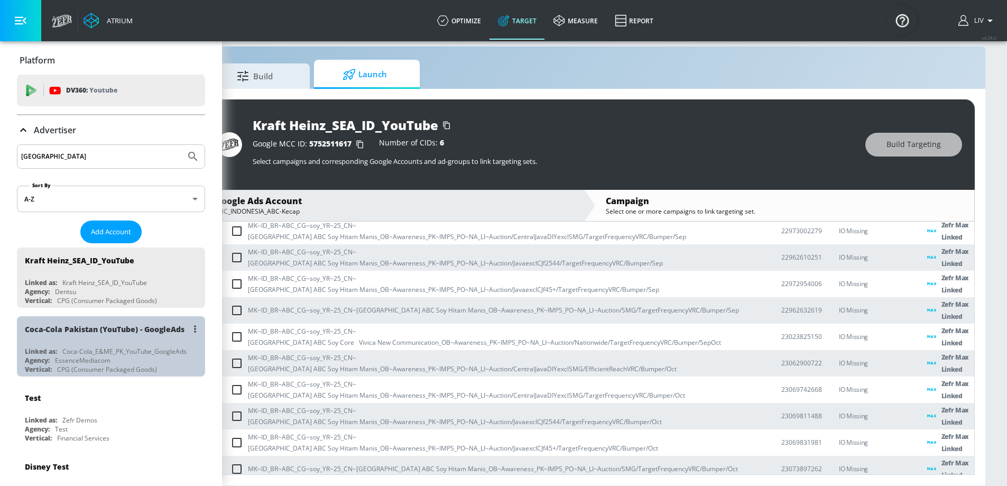
click at [128, 342] on div "Coca-Cola Pakistan (YouTube) - GoogleAds" at bounding box center [114, 328] width 178 height 25
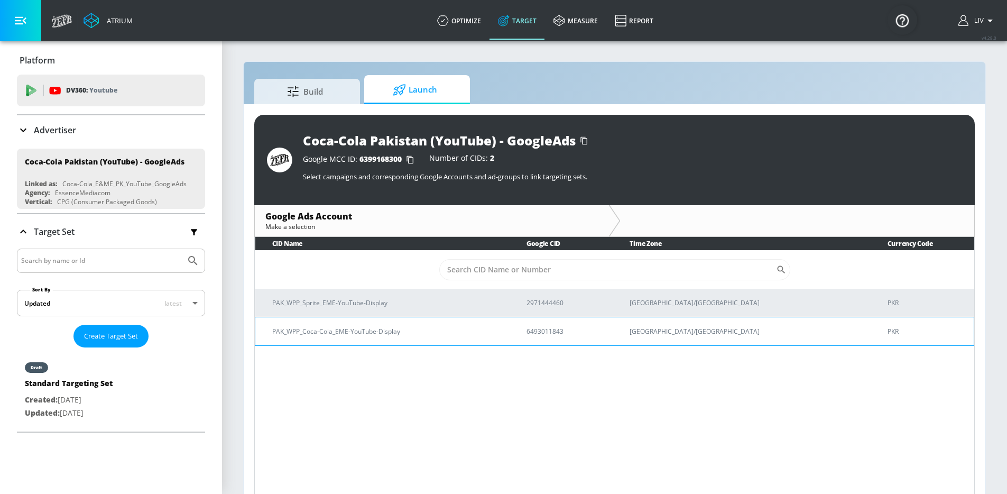
click at [510, 336] on td "PAK_WPP_Coca-Cola_EME-YouTube-Display" at bounding box center [382, 331] width 254 height 29
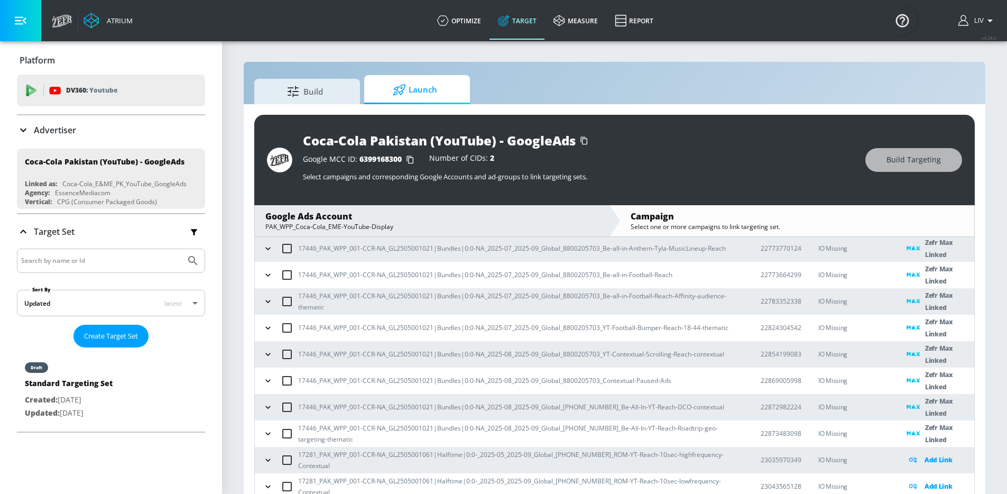
scroll to position [323, 0]
click at [301, 431] on p "17446_PAK_WPP_001-CCR-NA_GL2505001021|Bundles|0:0-NA_2025-08_2025-09_Global_880…" at bounding box center [521, 431] width 446 height 22
drag, startPoint x: 315, startPoint y: 427, endPoint x: 299, endPoint y: 427, distance: 15.3
click at [299, 427] on p "17446_PAK_WPP_001-CCR-NA_GL2505001021|Bundles|0:0-NA_2025-08_2025-09_Global_880…" at bounding box center [521, 431] width 446 height 22
copy p "17446"
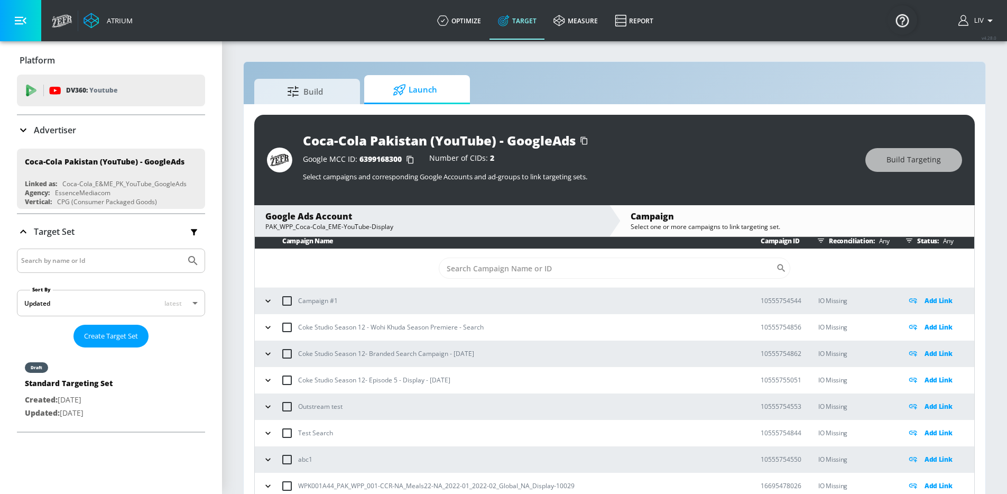
scroll to position [0, 0]
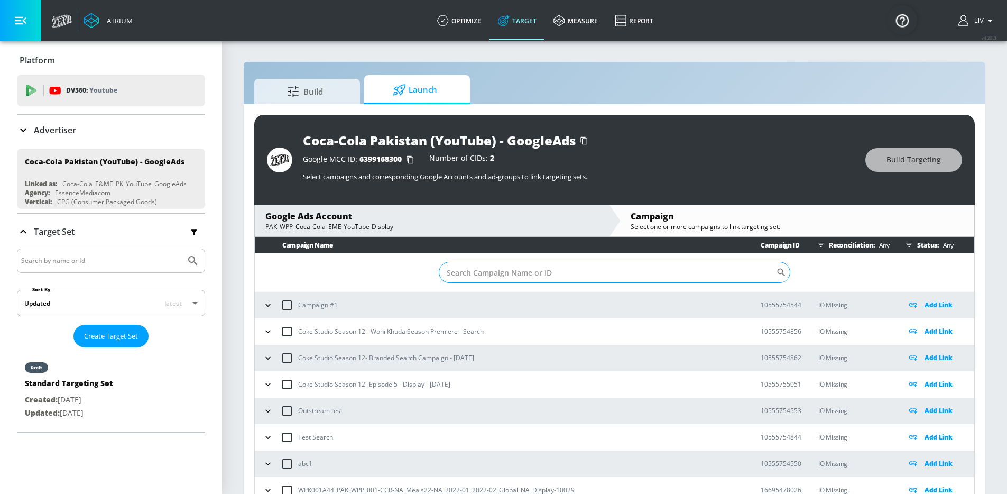
click at [498, 267] on input "Sort By" at bounding box center [607, 272] width 337 height 21
paste input "17446"
type input "17446"
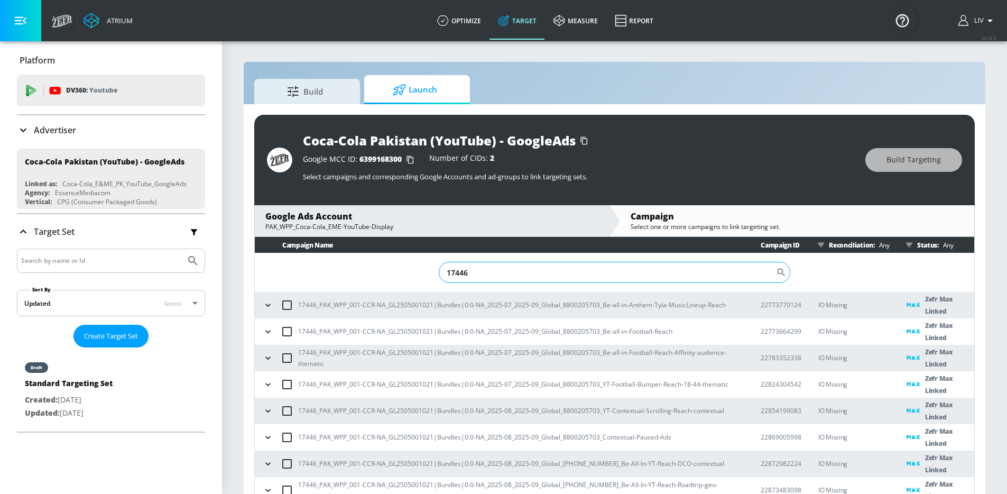
click at [601, 262] on input "17446" at bounding box center [607, 272] width 337 height 21
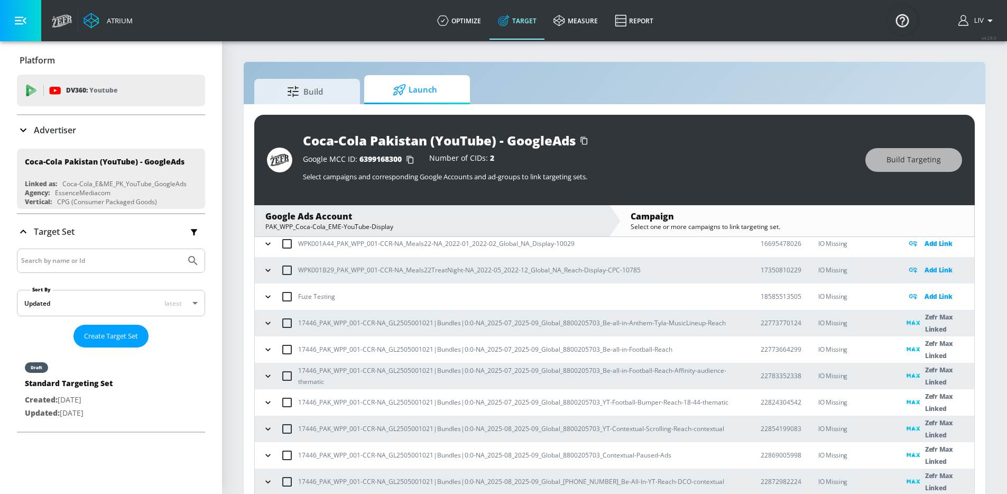
scroll to position [323, 0]
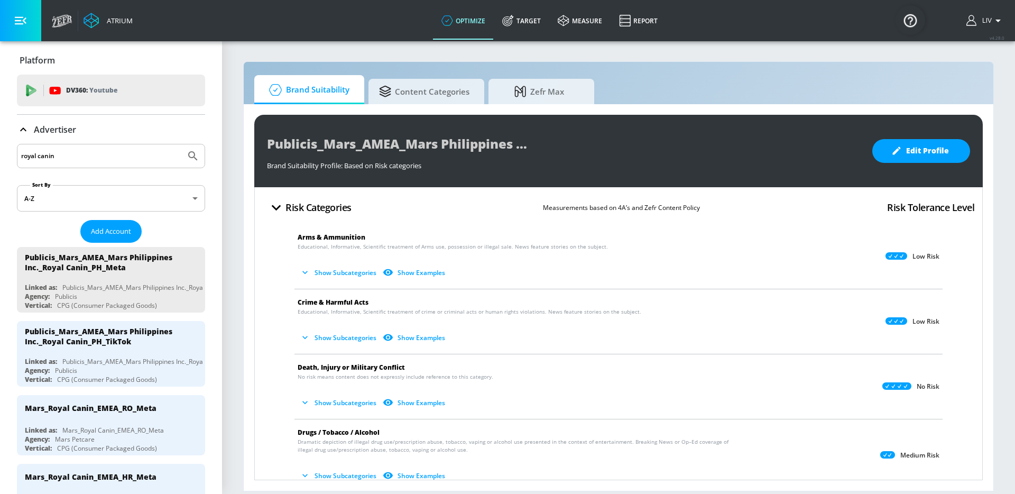
scroll to position [136, 0]
